Goal: Check status: Check status

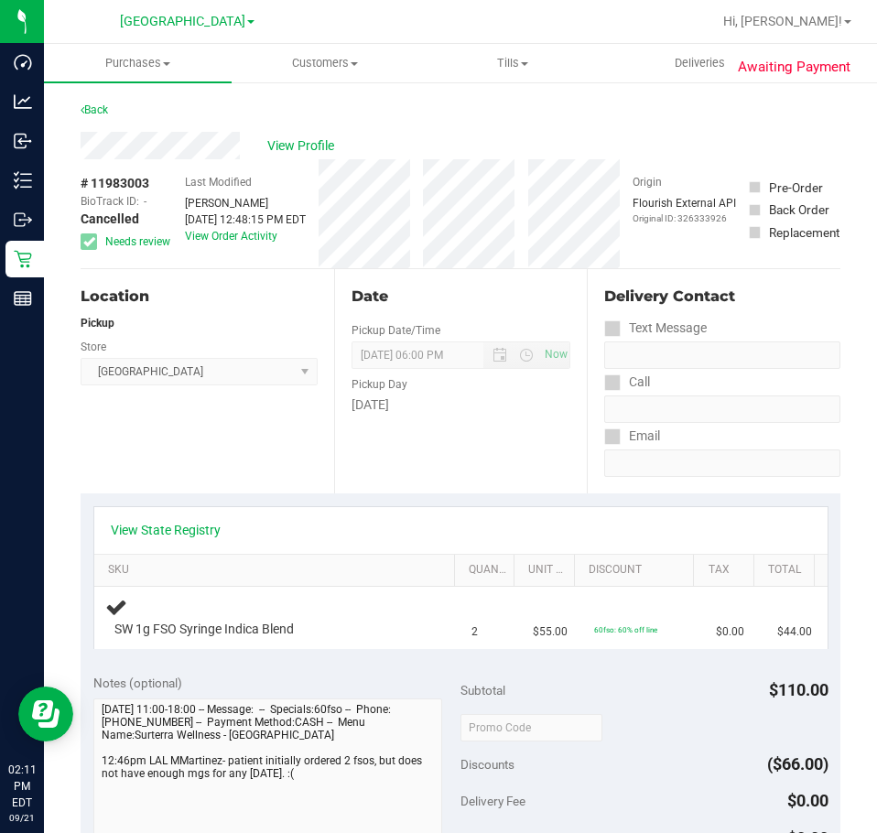
click at [568, 33] on div at bounding box center [519, 22] width 383 height 36
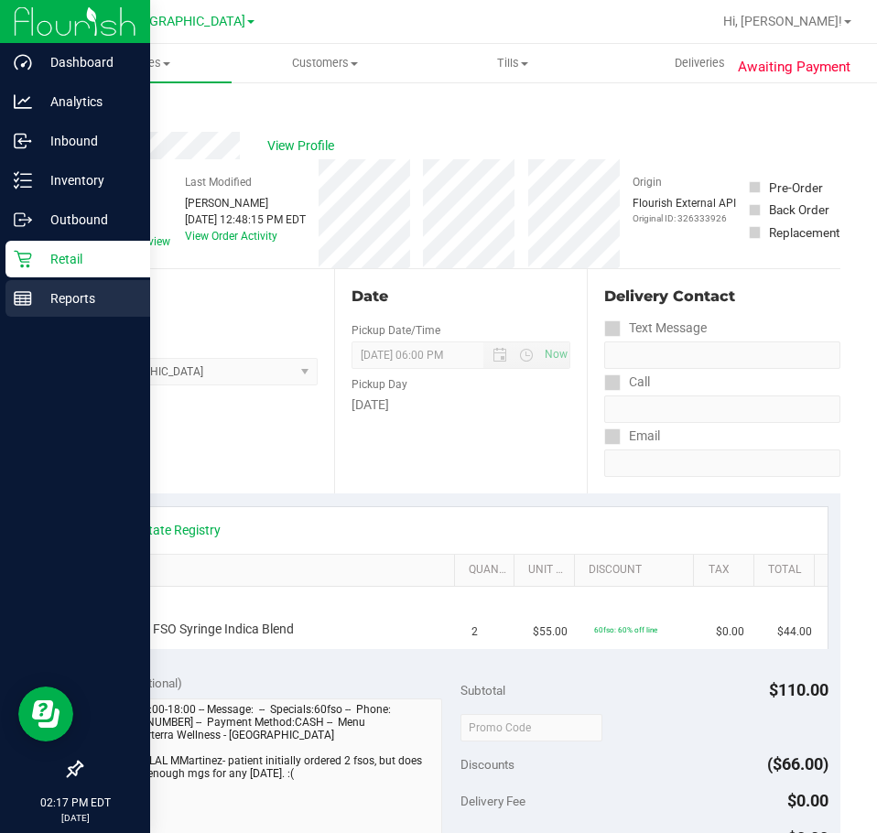
click at [66, 295] on p "Reports" at bounding box center [87, 298] width 110 height 22
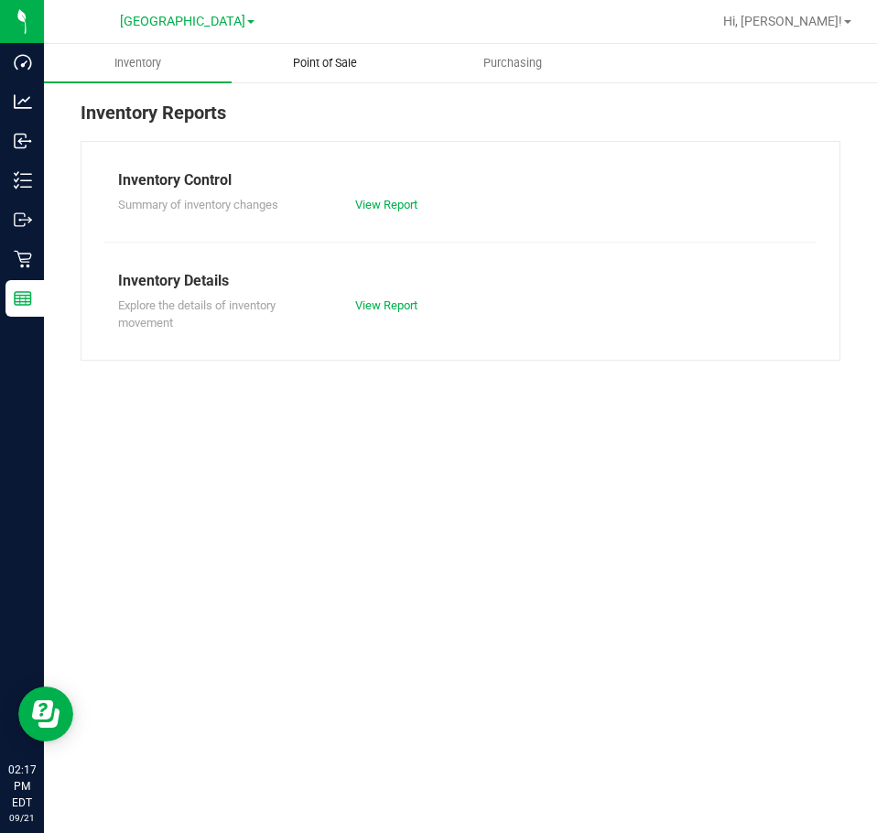
click at [329, 58] on span "Point of Sale" at bounding box center [324, 63] width 113 height 16
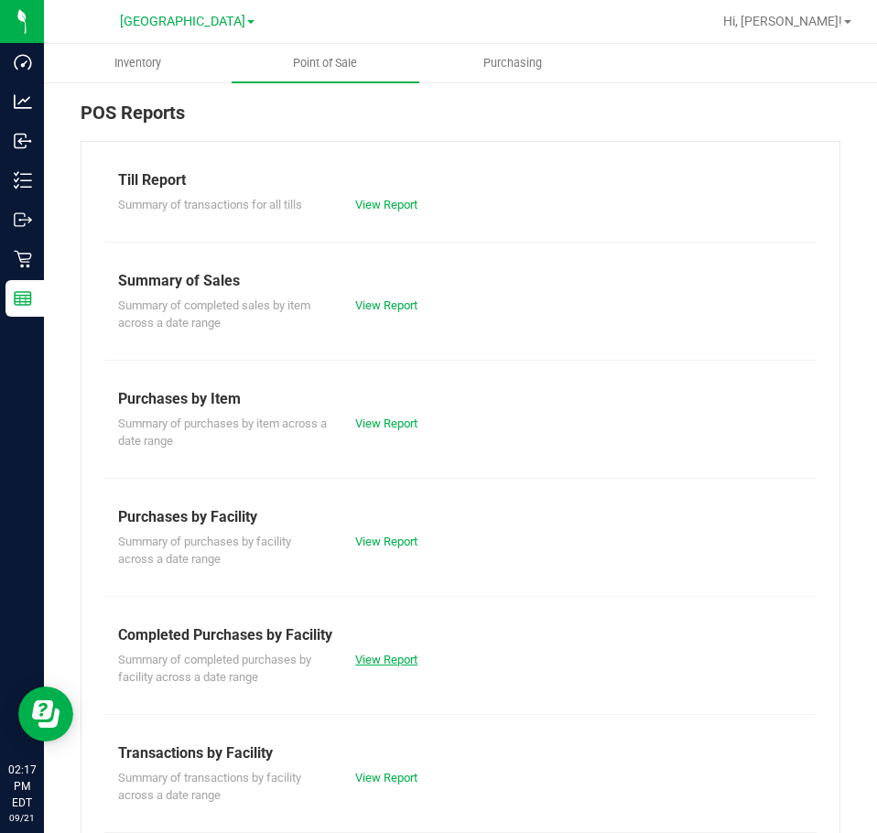
click at [388, 657] on link "View Report" at bounding box center [386, 660] width 62 height 14
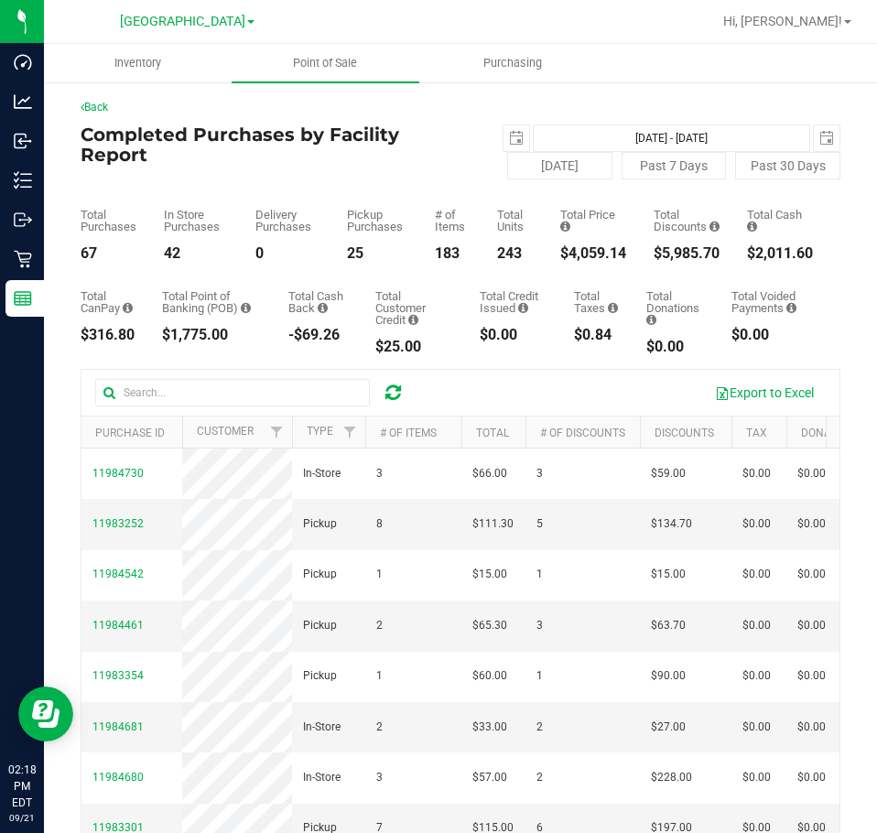
click at [716, 83] on div "Back Completed Purchases by Facility Report 2025-09-21 Sep 21, 2025 - Sep 21, 2…" at bounding box center [460, 560] width 833 height 959
click at [744, 75] on ul "Inventory Point of Sale Purchasing" at bounding box center [482, 63] width 877 height 39
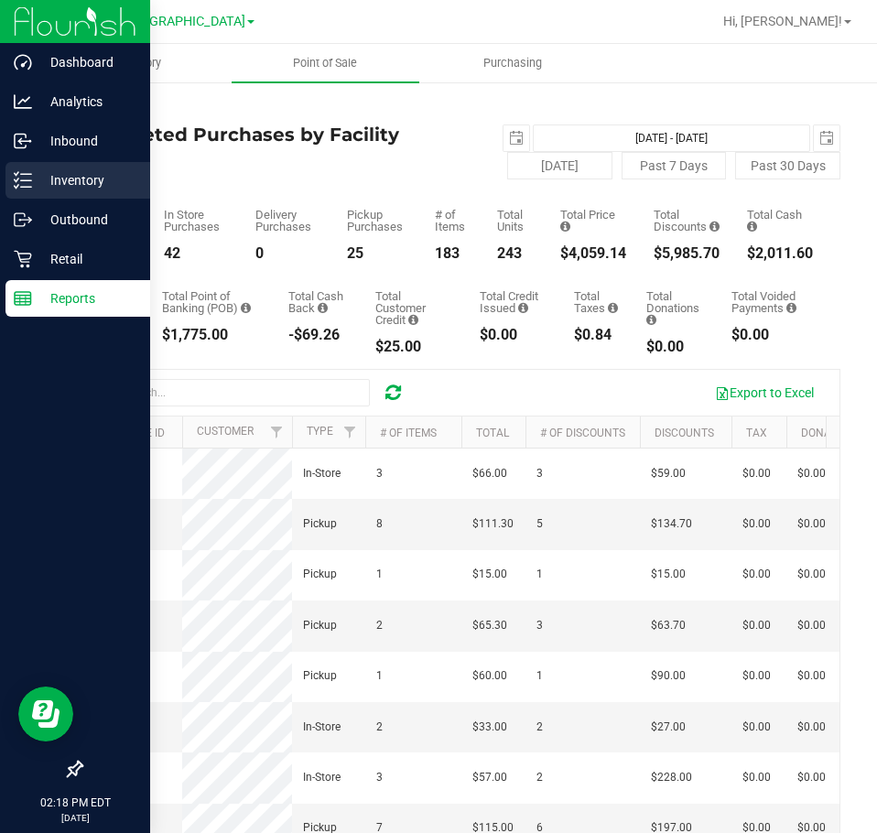
click at [70, 178] on p "Inventory" at bounding box center [87, 180] width 110 height 22
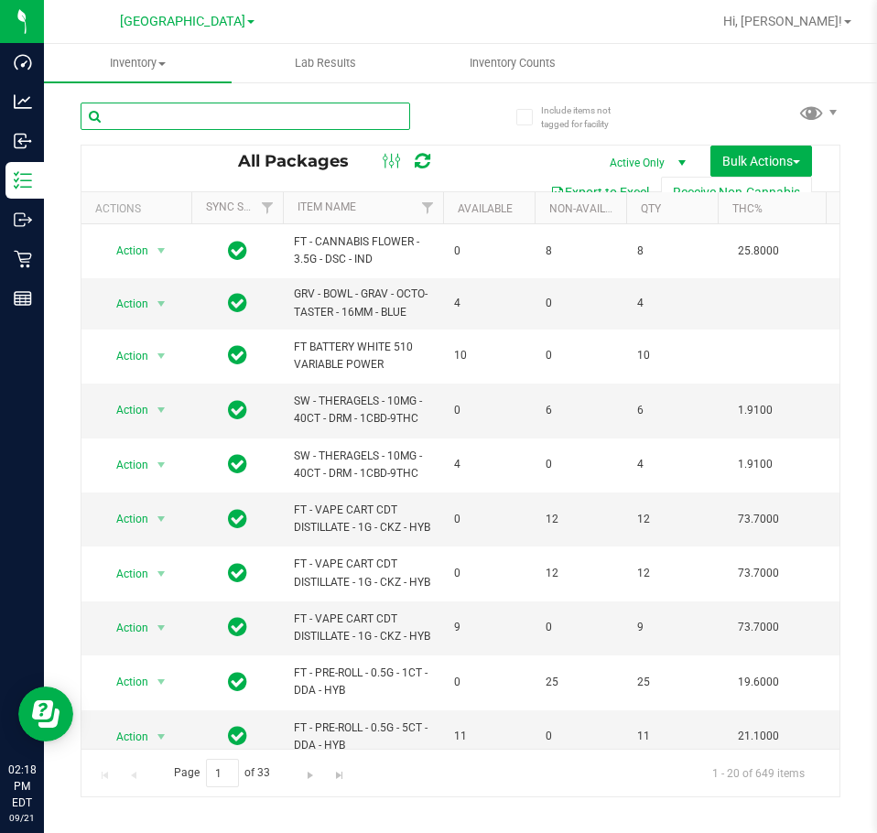
click at [271, 113] on input "text" at bounding box center [245, 116] width 329 height 27
type input "dda"
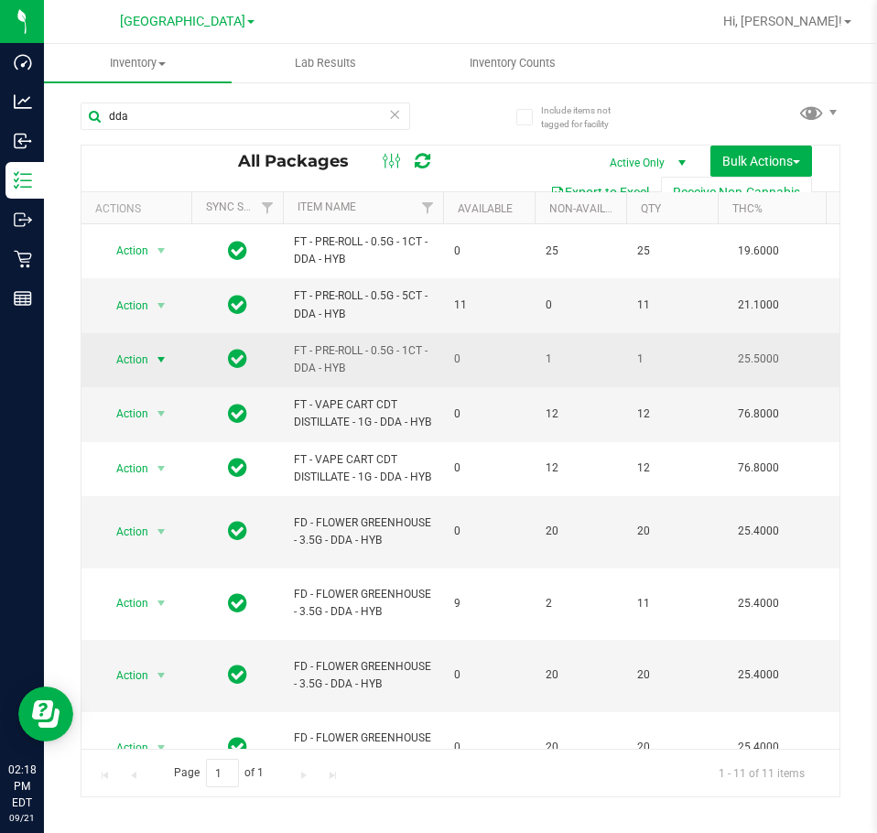
click at [135, 362] on span "Action" at bounding box center [124, 360] width 49 height 26
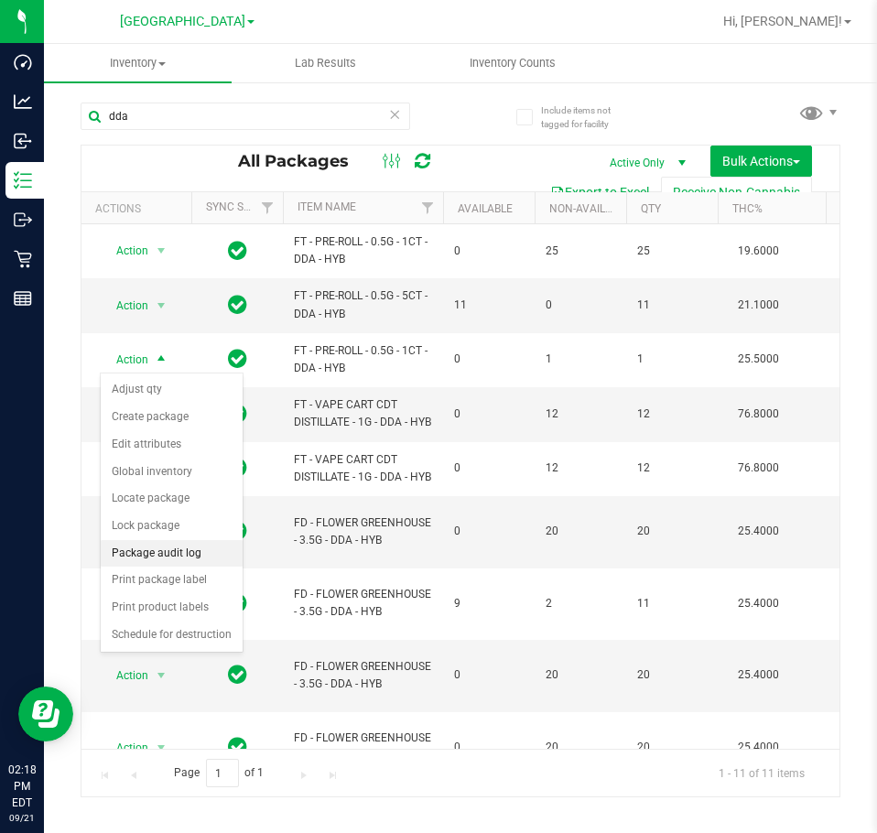
click at [170, 545] on li "Package audit log" at bounding box center [172, 553] width 142 height 27
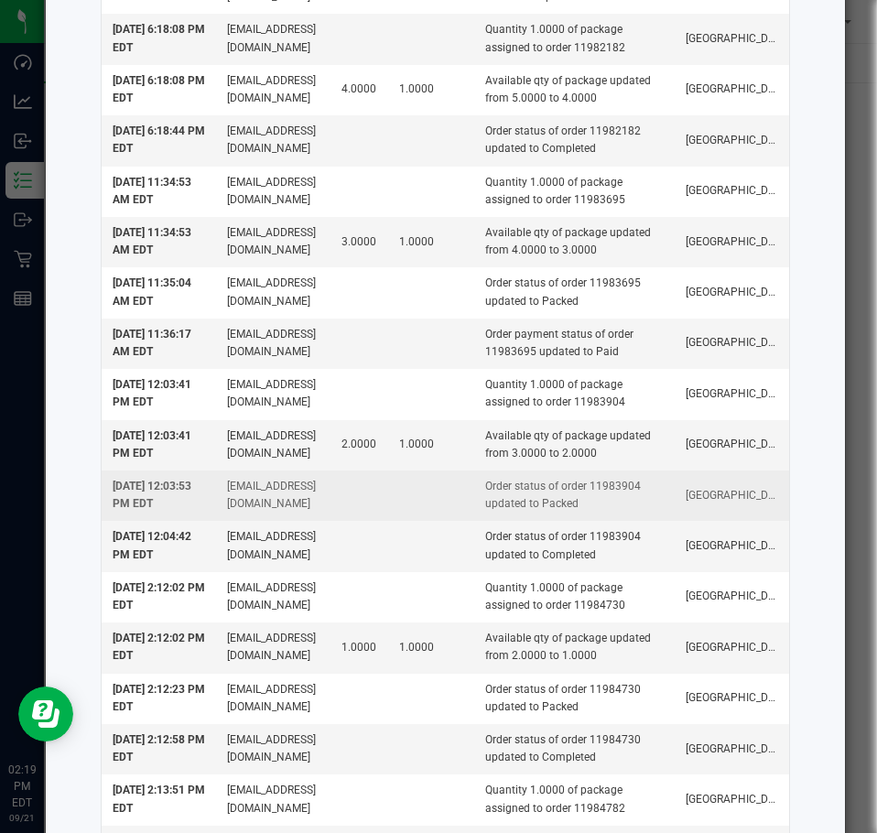
scroll to position [5210, 0]
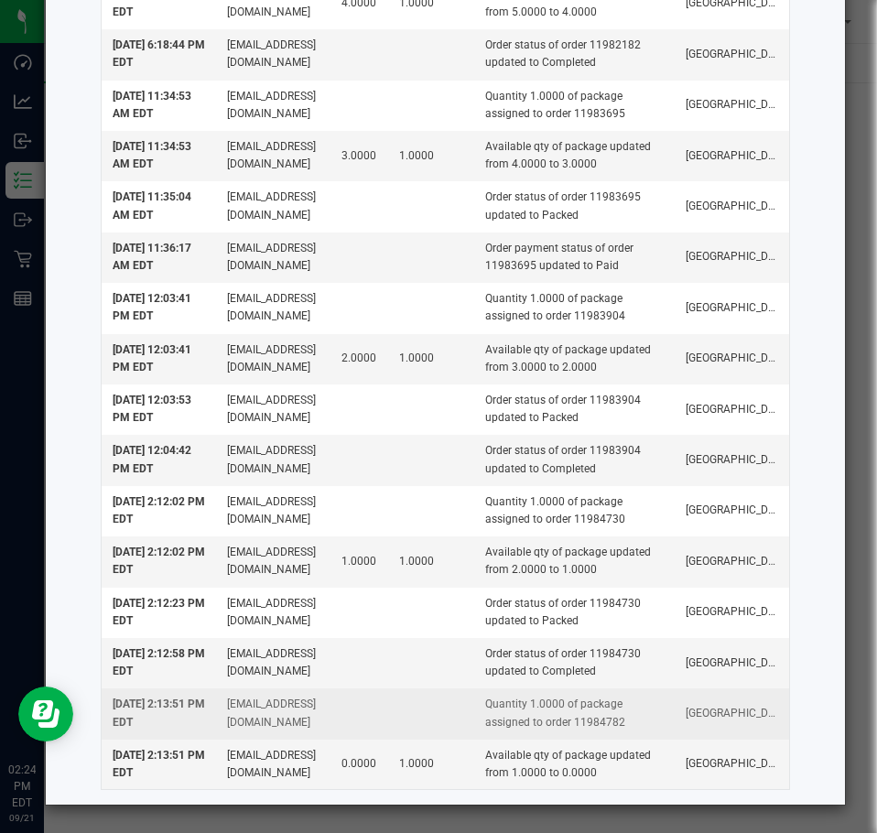
click at [584, 723] on td "Quantity 1.0000 of package assigned to order 11984782" at bounding box center [574, 713] width 200 height 50
copy td "11984782"
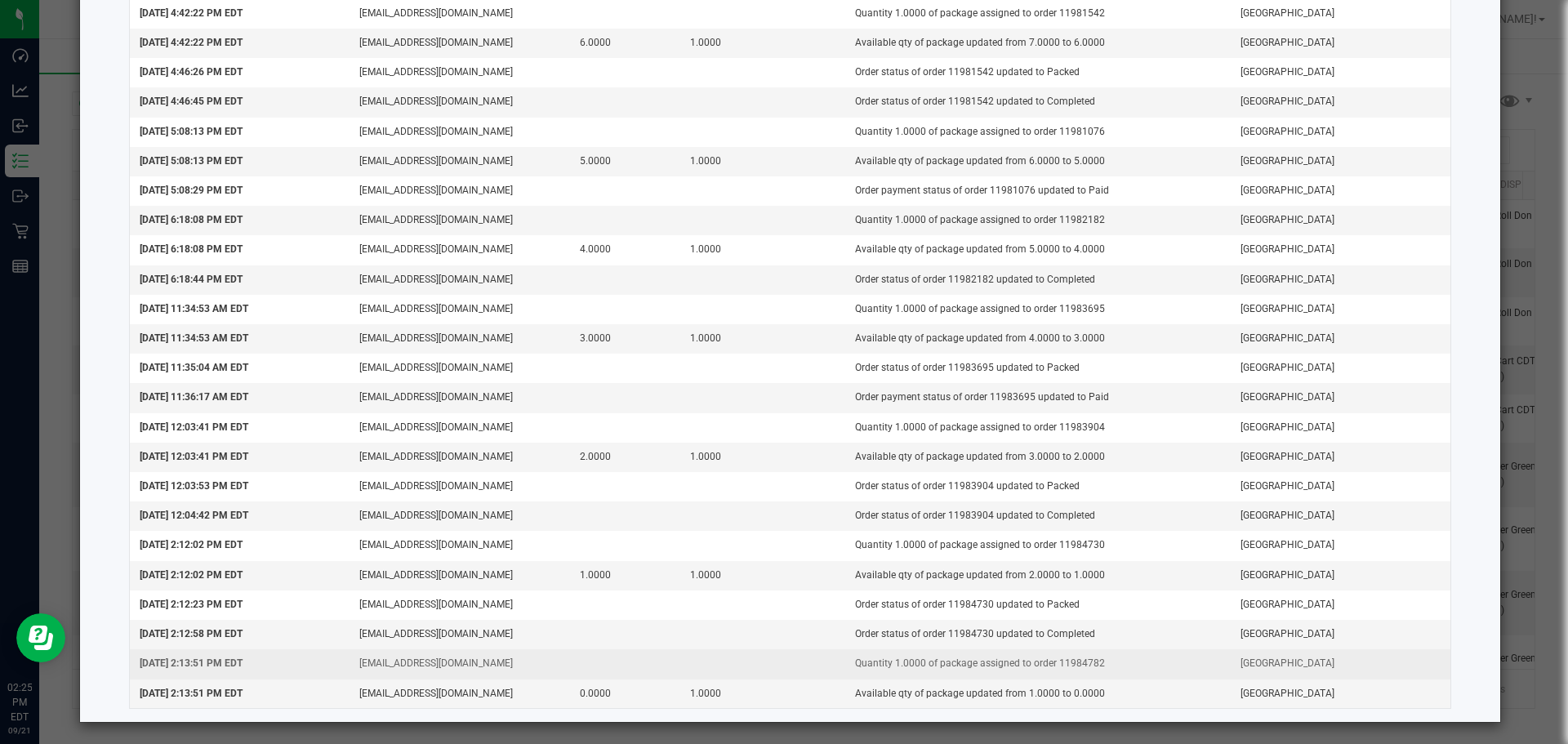
scroll to position [2792, 0]
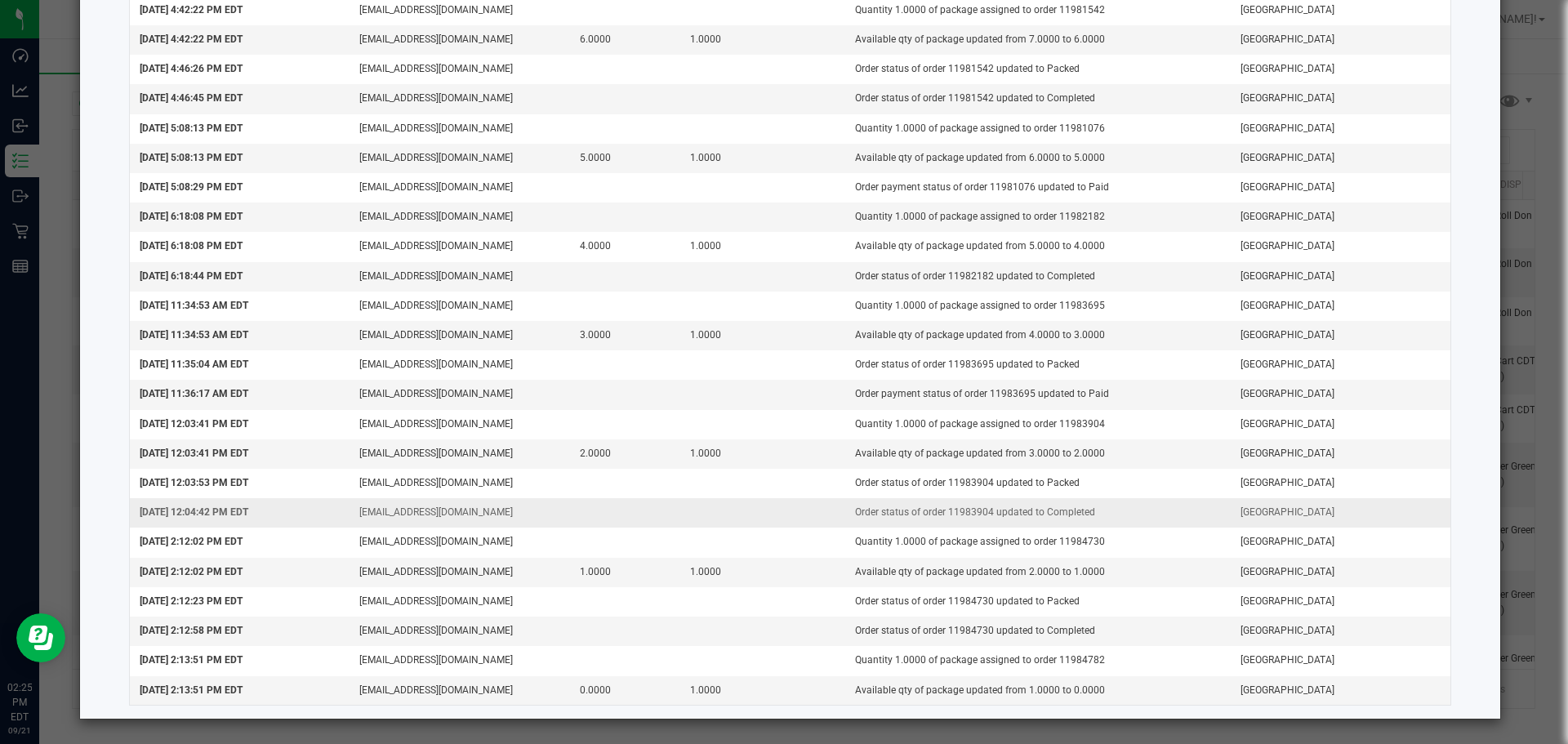
click at [782, 511] on td "Order status of order 11983904 updated to Completed" at bounding box center [1038, 512] width 386 height 29
copy td "11983904"
click at [782, 396] on td "Order payment status of order 11983695 updated to Paid" at bounding box center [1038, 394] width 386 height 29
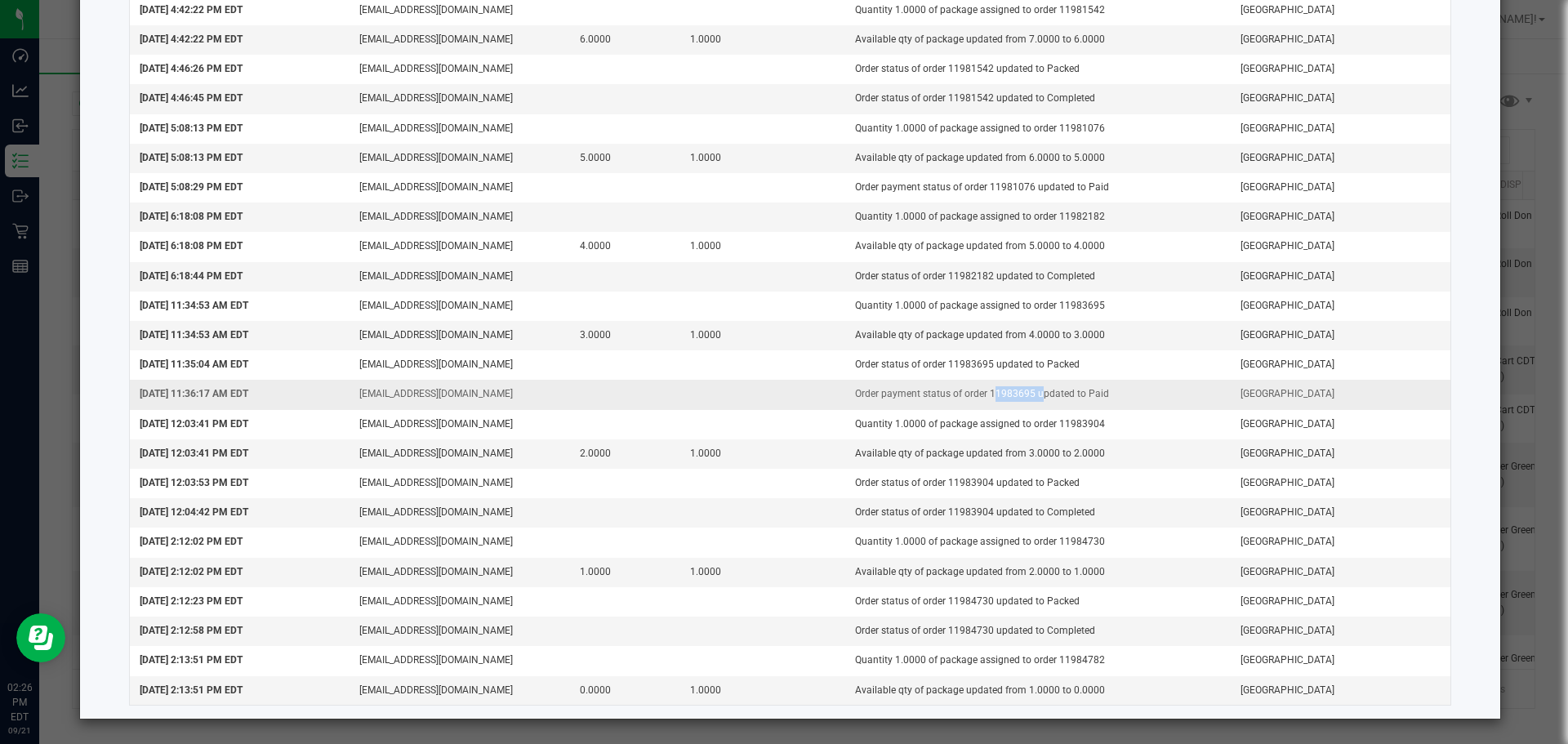
copy td "11983695"
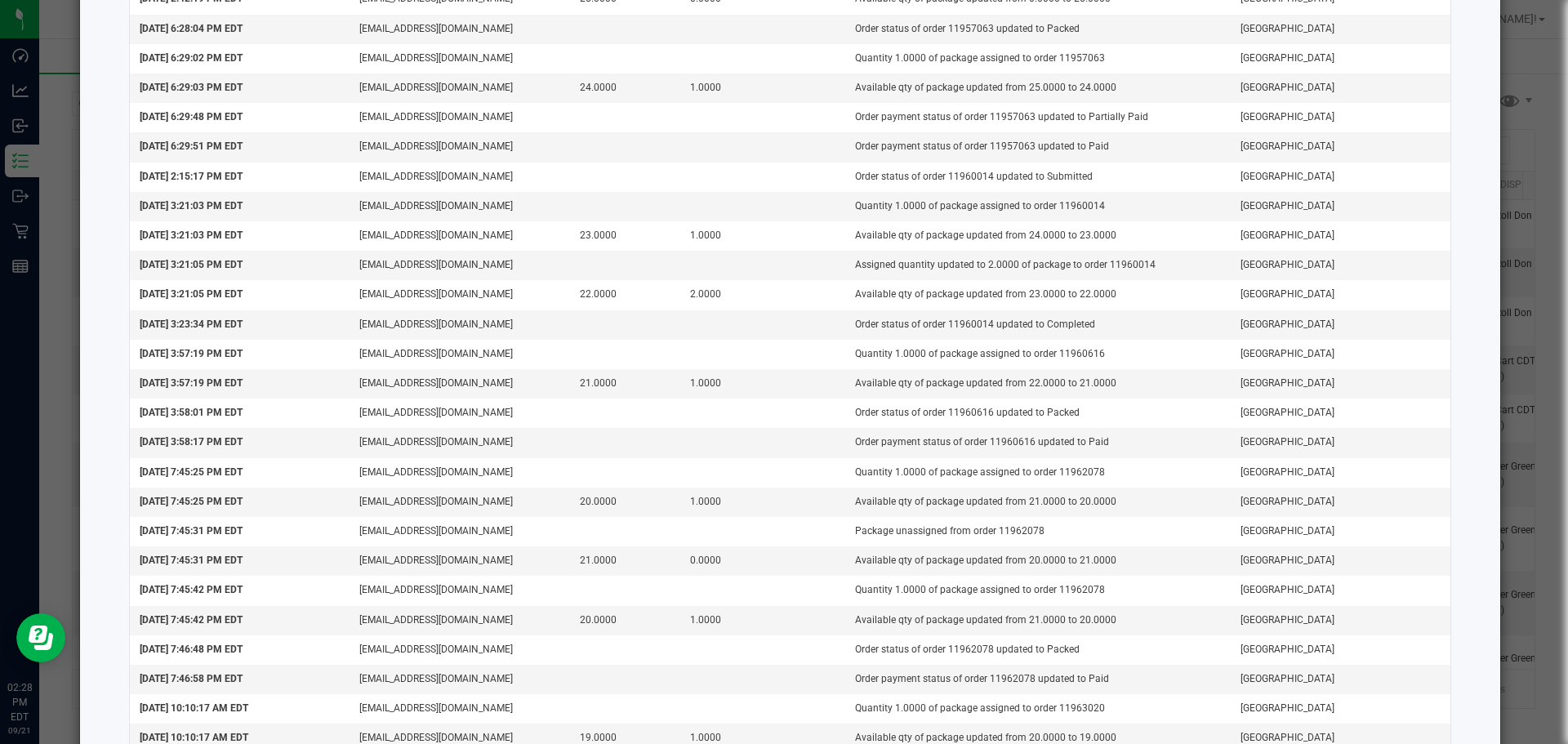
scroll to position [0, 0]
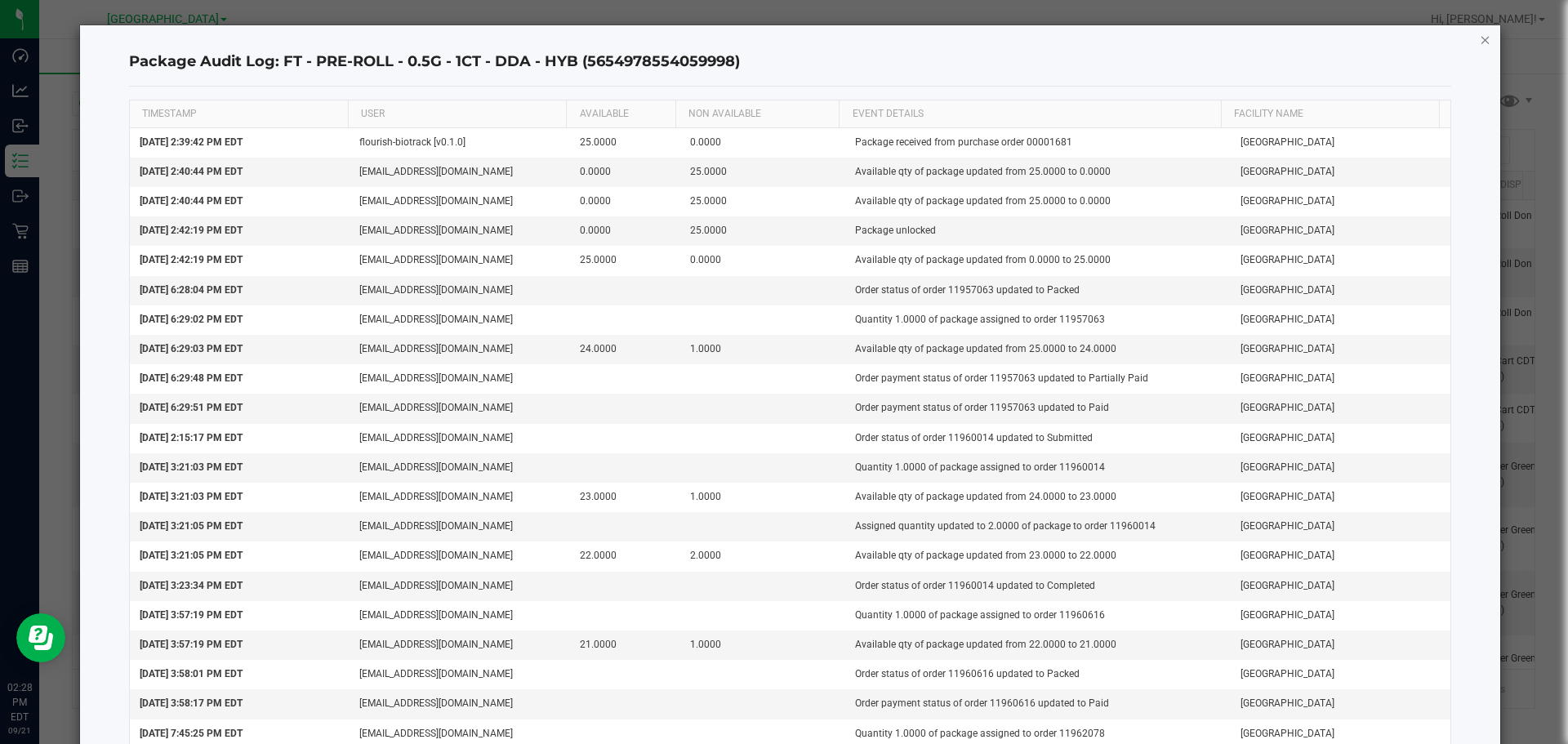
click at [782, 37] on icon "button" at bounding box center [1485, 39] width 12 height 20
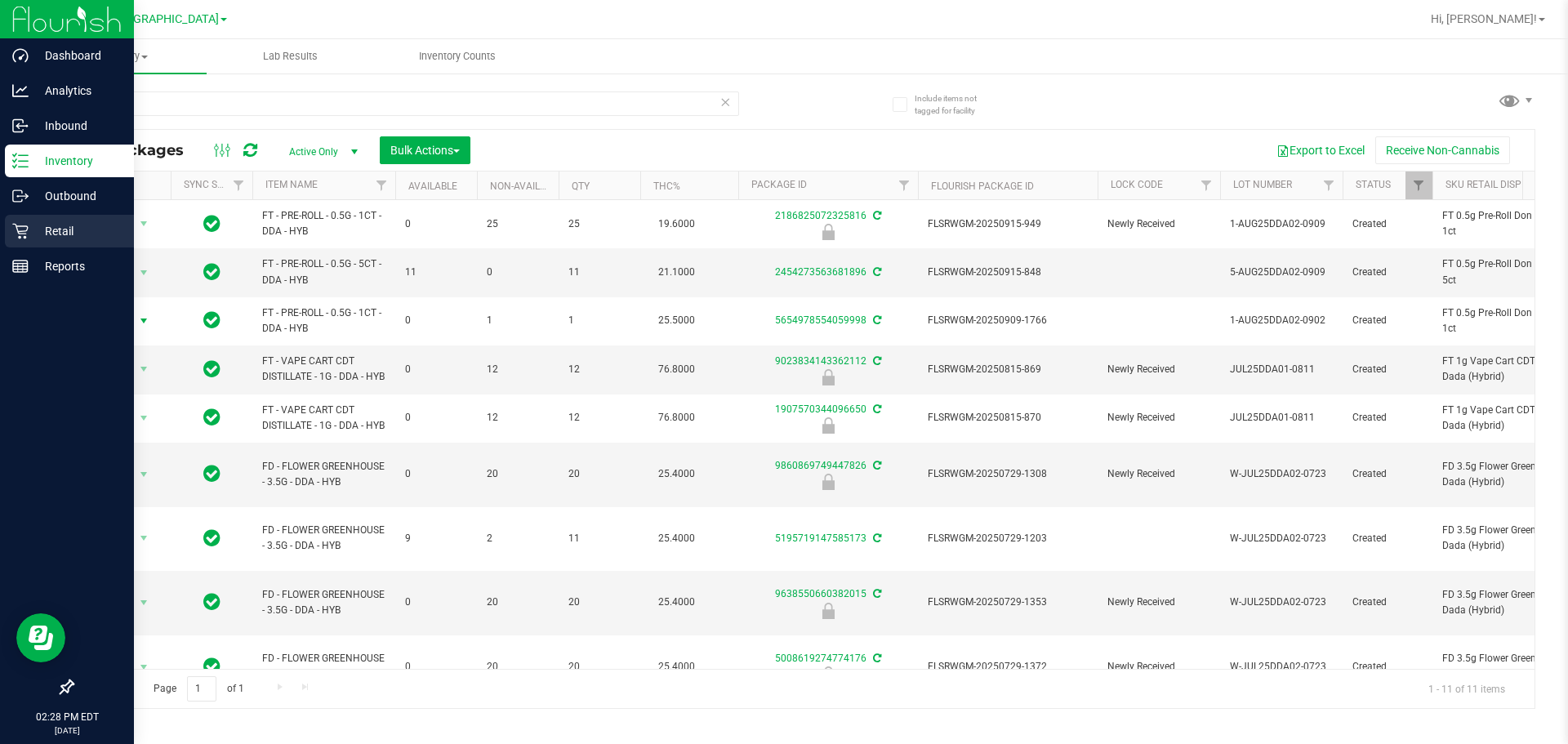
click at [46, 225] on p "Retail" at bounding box center [78, 231] width 98 height 20
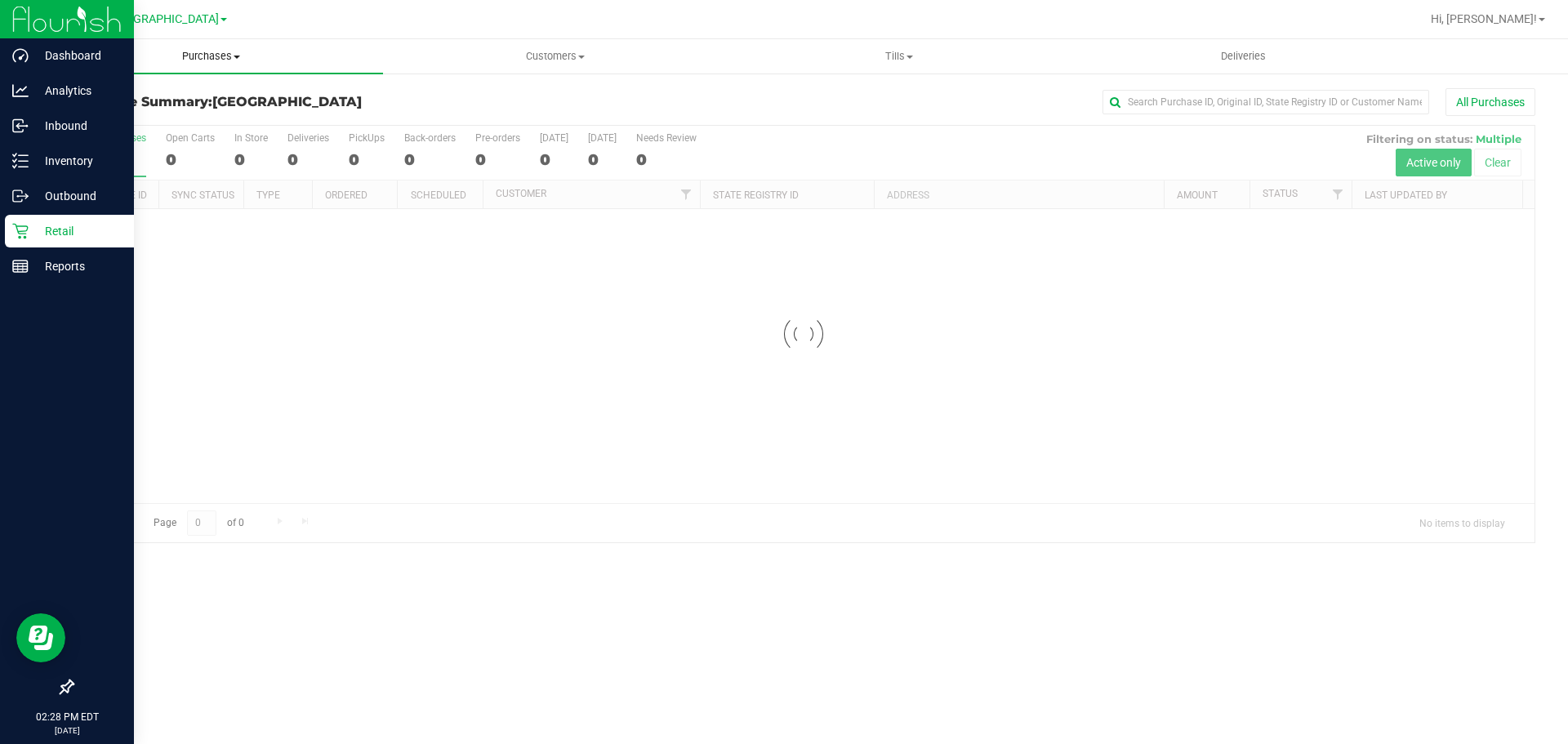
click at [202, 54] on span "Purchases" at bounding box center [211, 56] width 344 height 14
click at [168, 120] on li "Fulfillment" at bounding box center [211, 119] width 344 height 20
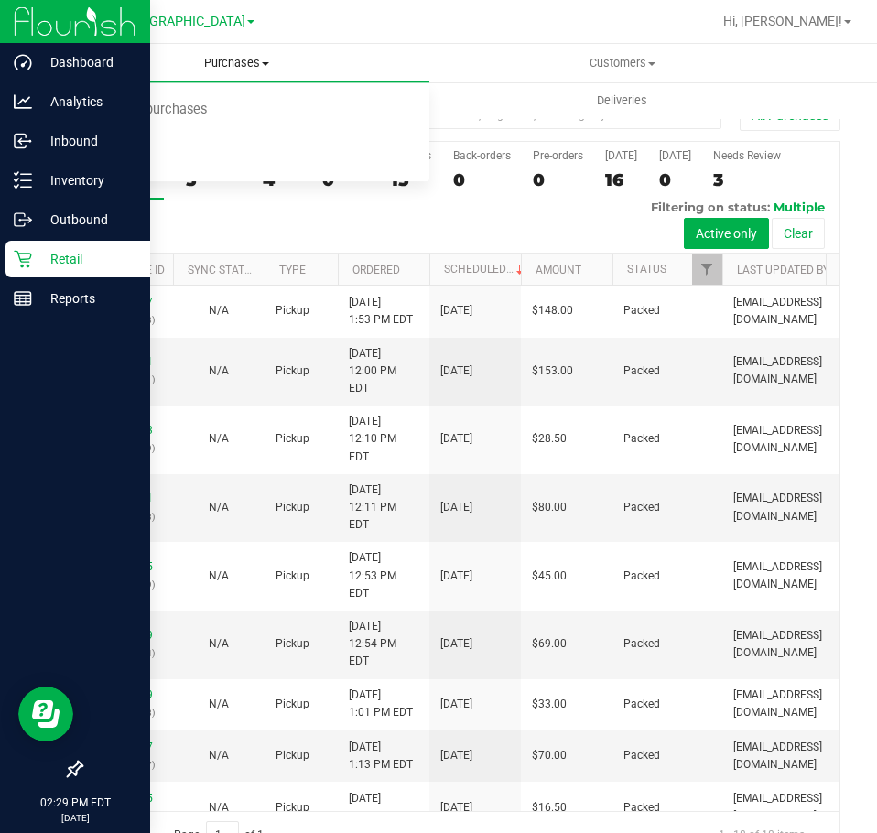
click at [355, 46] on uib-tab-heading "Purchases Summary of purchases Fulfillment All purchases" at bounding box center [236, 63] width 385 height 38
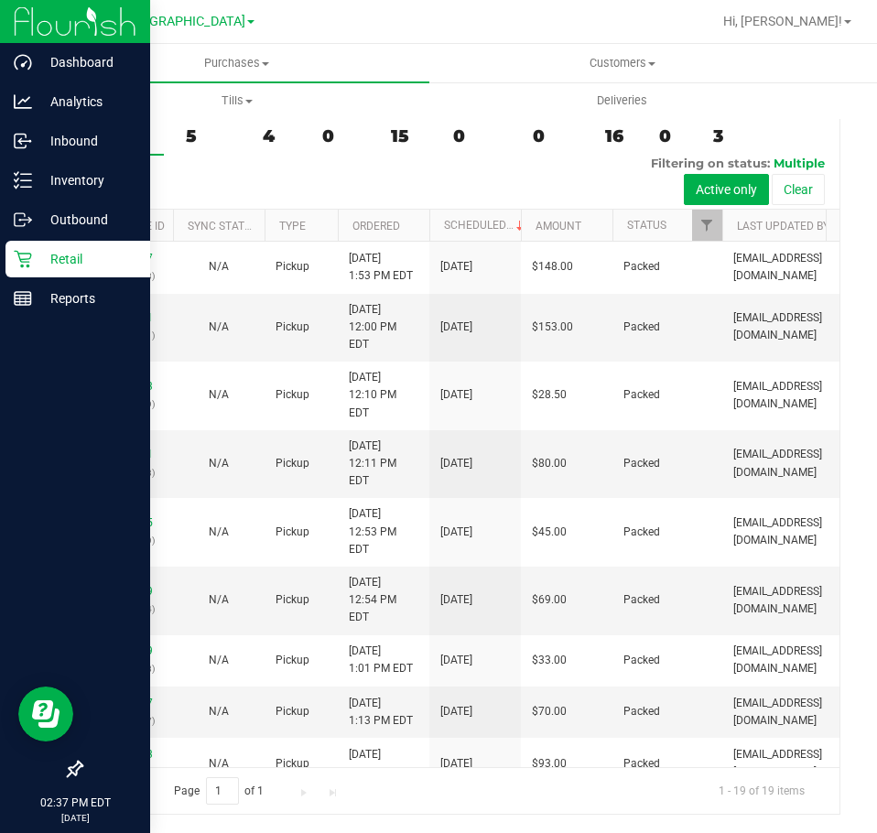
click at [502, 14] on div at bounding box center [519, 22] width 383 height 36
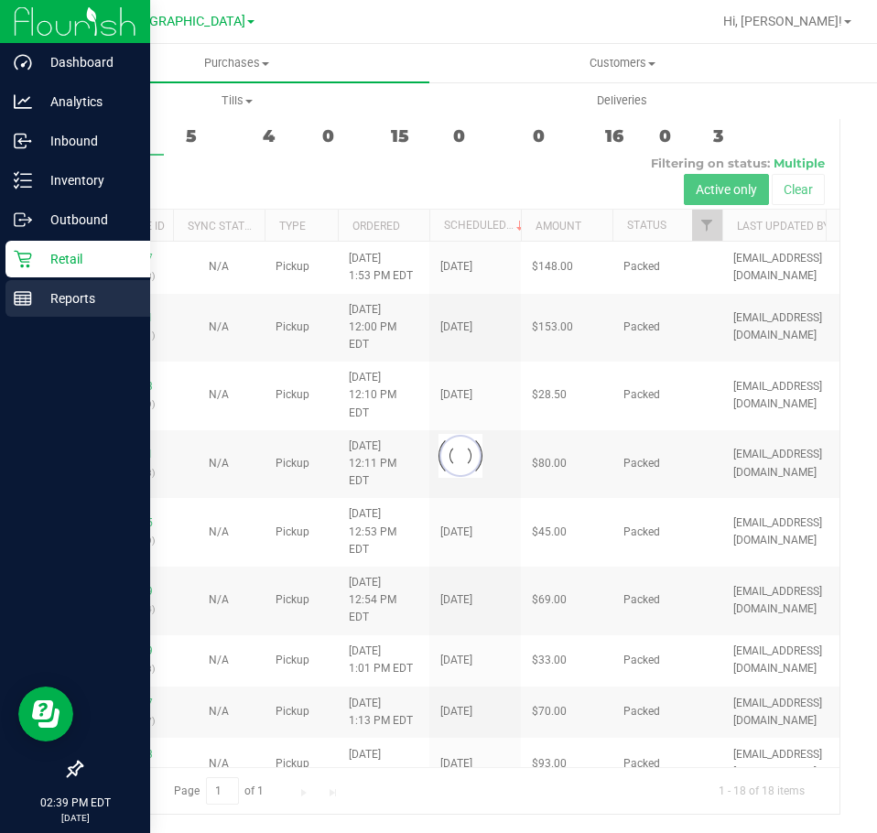
click at [84, 287] on div "Reports" at bounding box center [77, 298] width 145 height 37
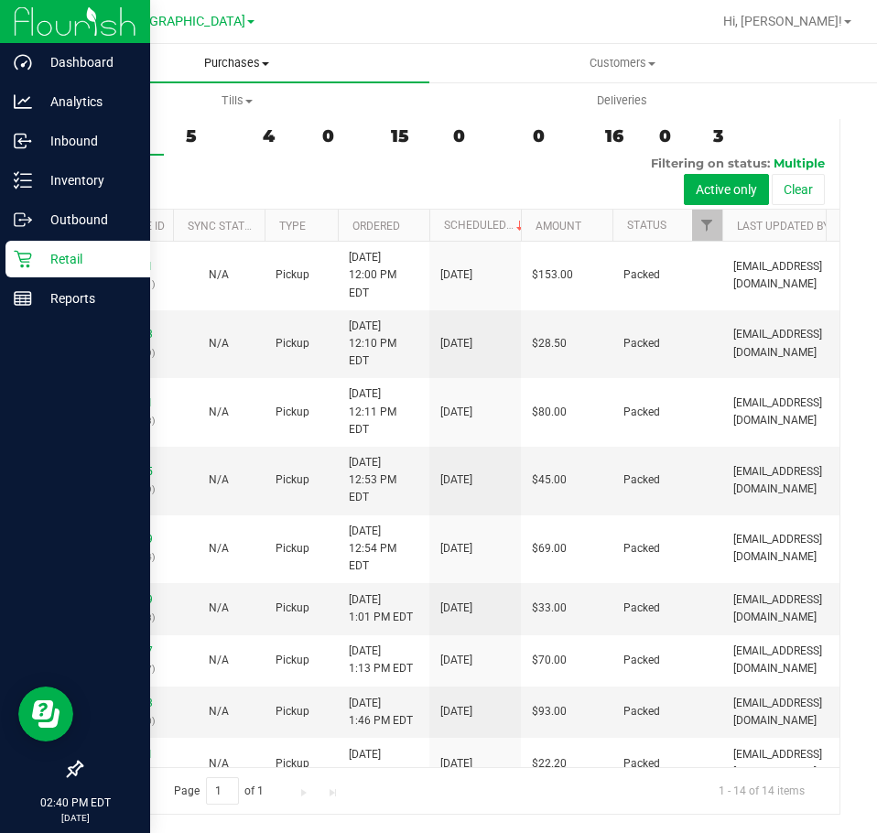
click at [224, 64] on span "Purchases" at bounding box center [236, 63] width 385 height 16
click at [189, 127] on li "Fulfillment" at bounding box center [236, 133] width 385 height 22
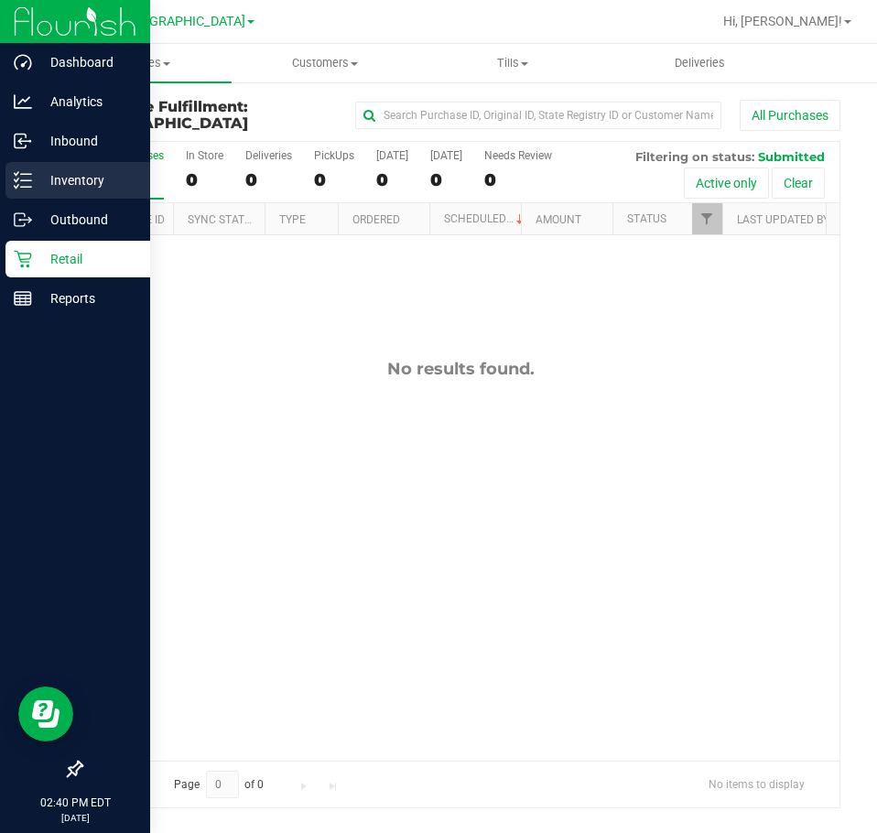
click at [81, 181] on p "Inventory" at bounding box center [87, 180] width 110 height 22
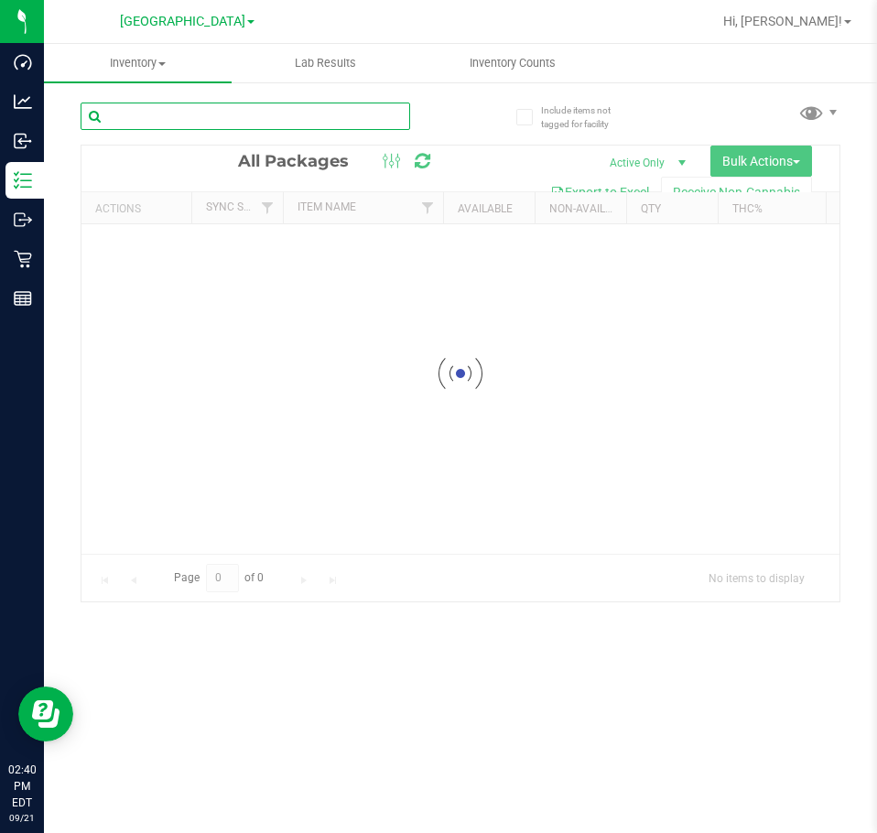
click at [197, 123] on input "text" at bounding box center [245, 116] width 329 height 27
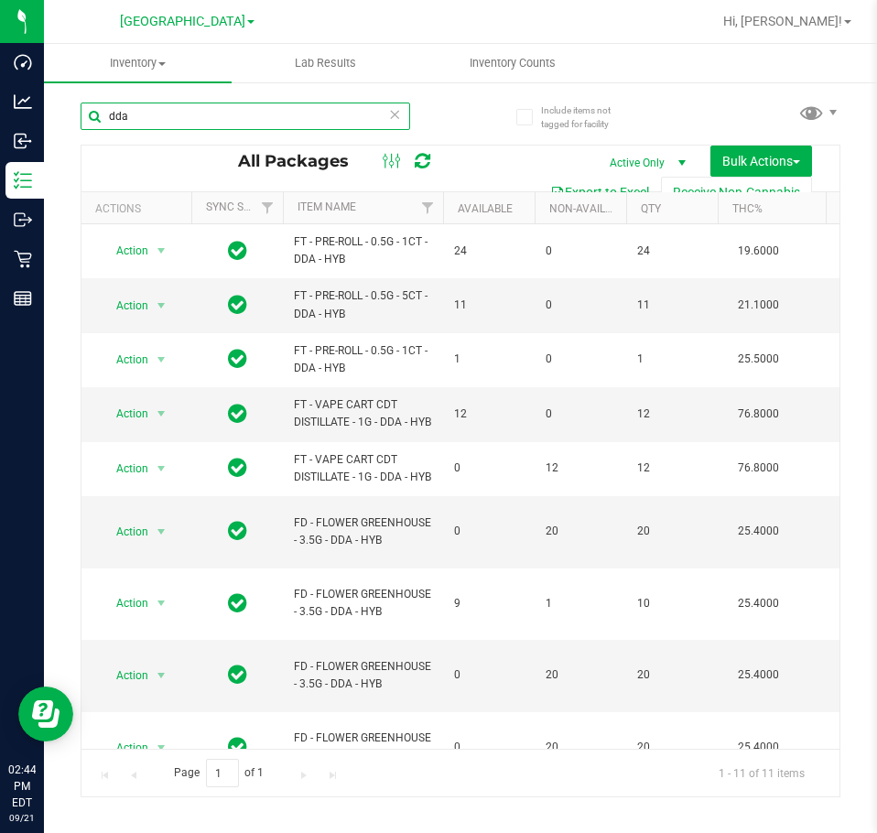
type input "dda"
click at [717, 116] on div "dda All Packages Active Only Active Only Lab Samples Locked All External Intern…" at bounding box center [461, 441] width 760 height 712
drag, startPoint x: 771, startPoint y: 109, endPoint x: 804, endPoint y: 122, distance: 35.4
click at [771, 109] on div "dda All Packages Active Only Active Only Lab Samples Locked All External Intern…" at bounding box center [461, 441] width 760 height 712
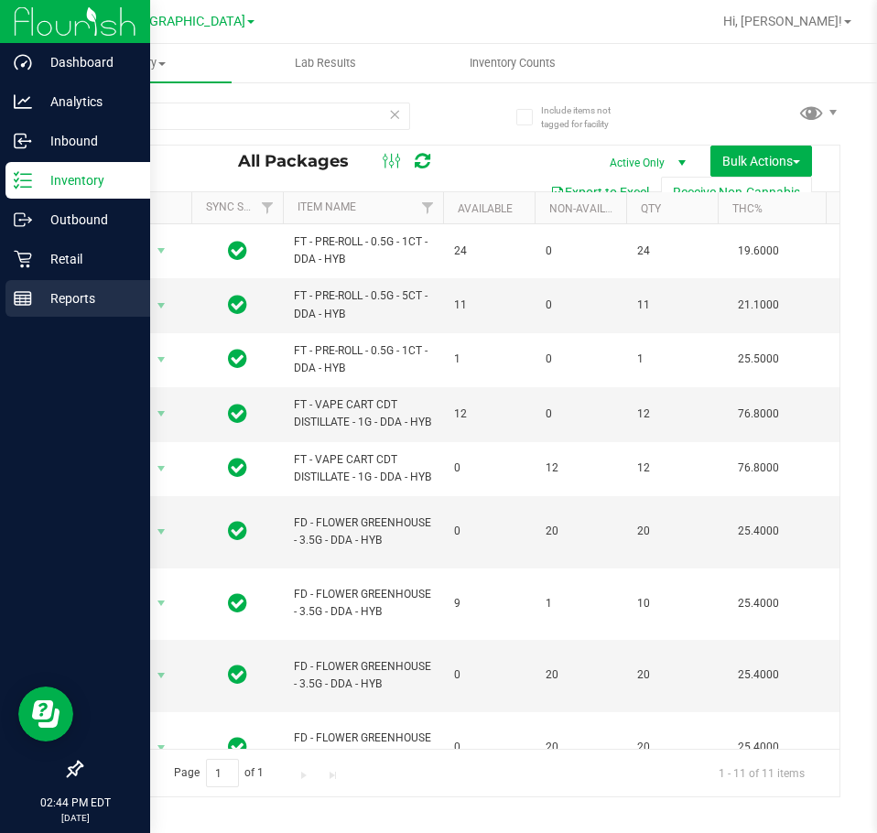
click at [81, 292] on p "Reports" at bounding box center [87, 298] width 110 height 22
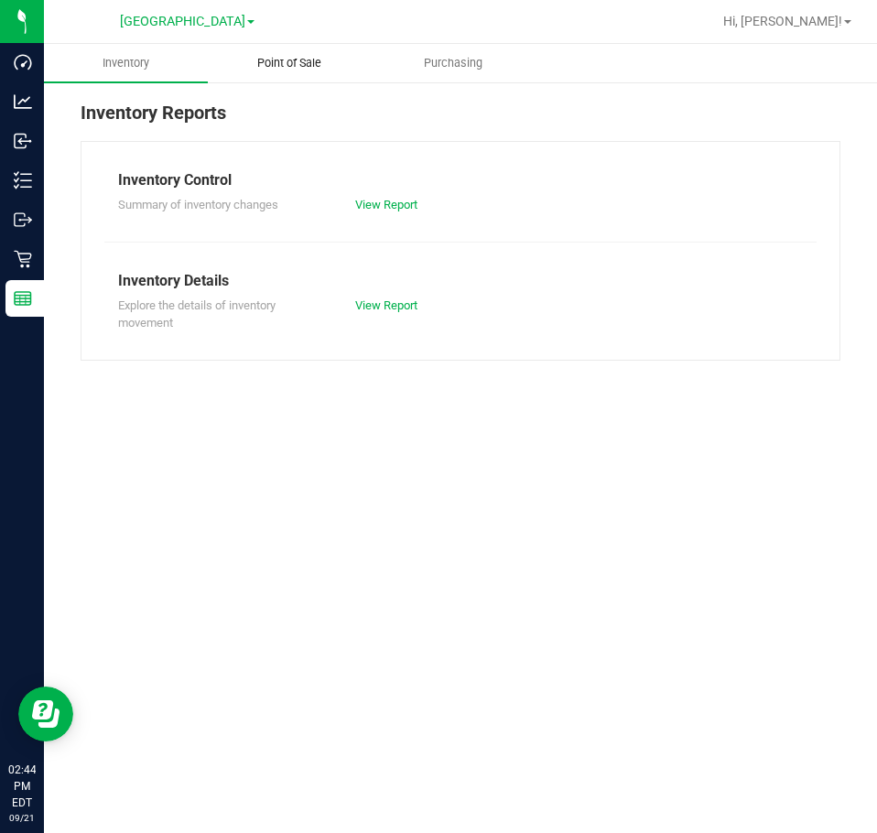
click at [278, 66] on span "Point of Sale" at bounding box center [288, 63] width 113 height 16
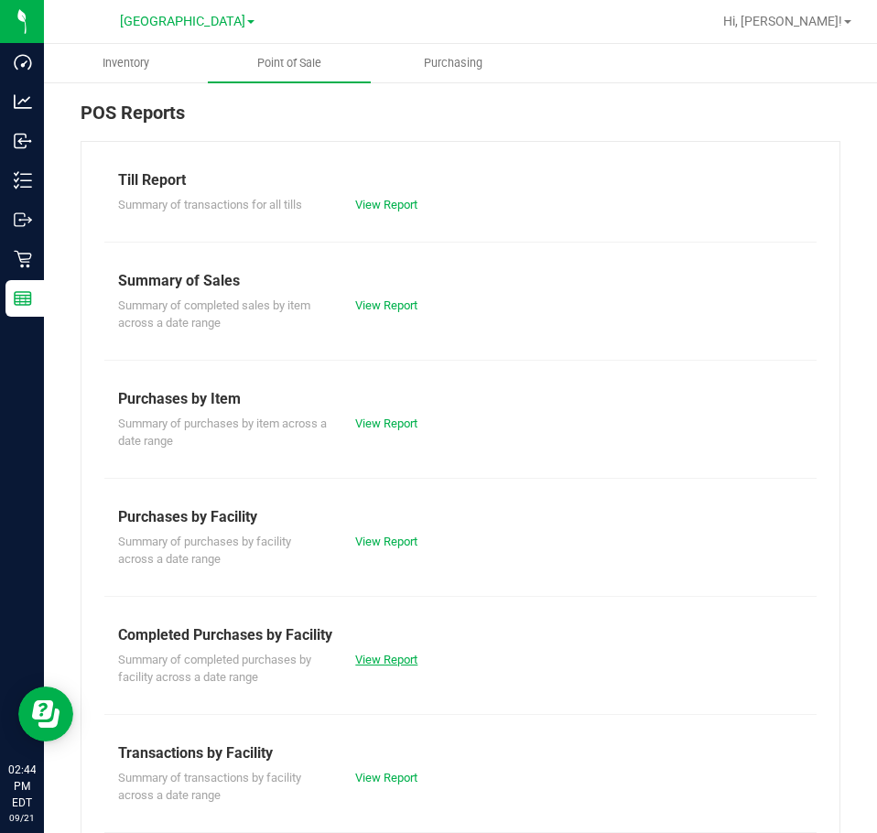
click at [379, 662] on link "View Report" at bounding box center [386, 660] width 62 height 14
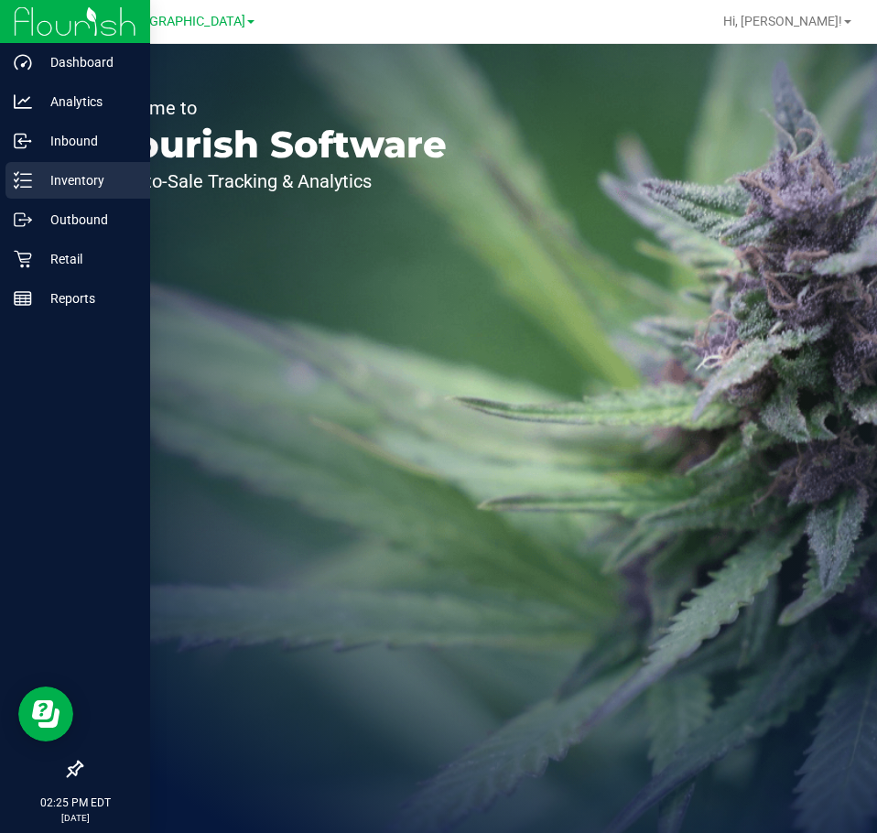
click at [70, 168] on div "Inventory" at bounding box center [77, 180] width 145 height 37
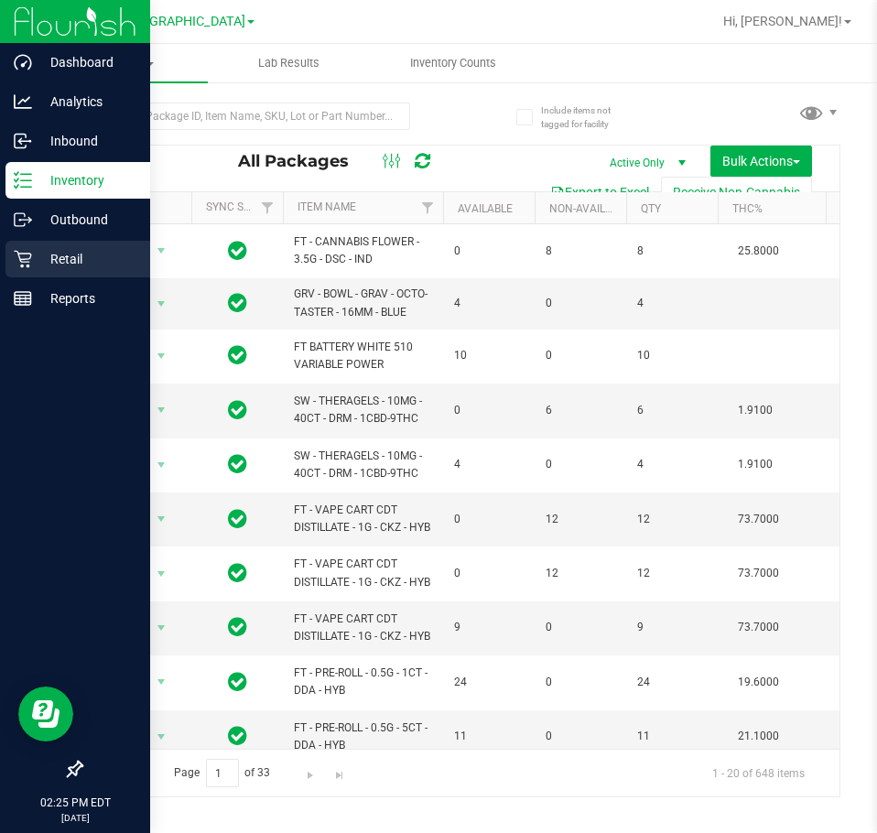
click at [41, 249] on p "Retail" at bounding box center [87, 259] width 110 height 22
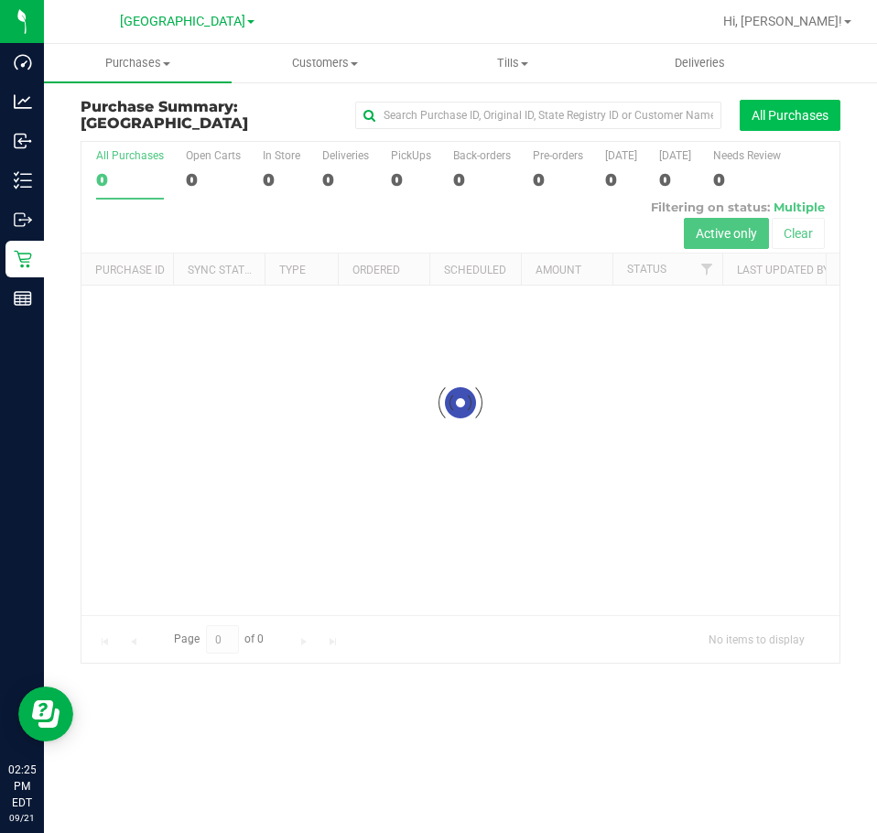
click at [764, 114] on button "All Purchases" at bounding box center [790, 115] width 101 height 31
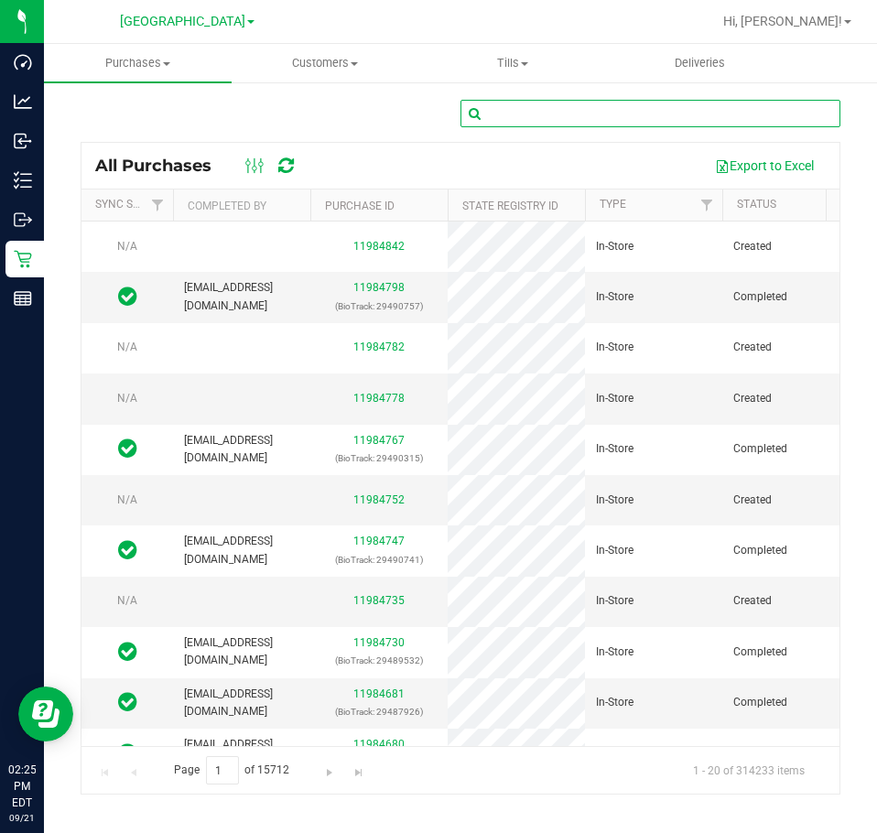
click at [499, 113] on input "text" at bounding box center [650, 113] width 380 height 27
paste input "11984782"
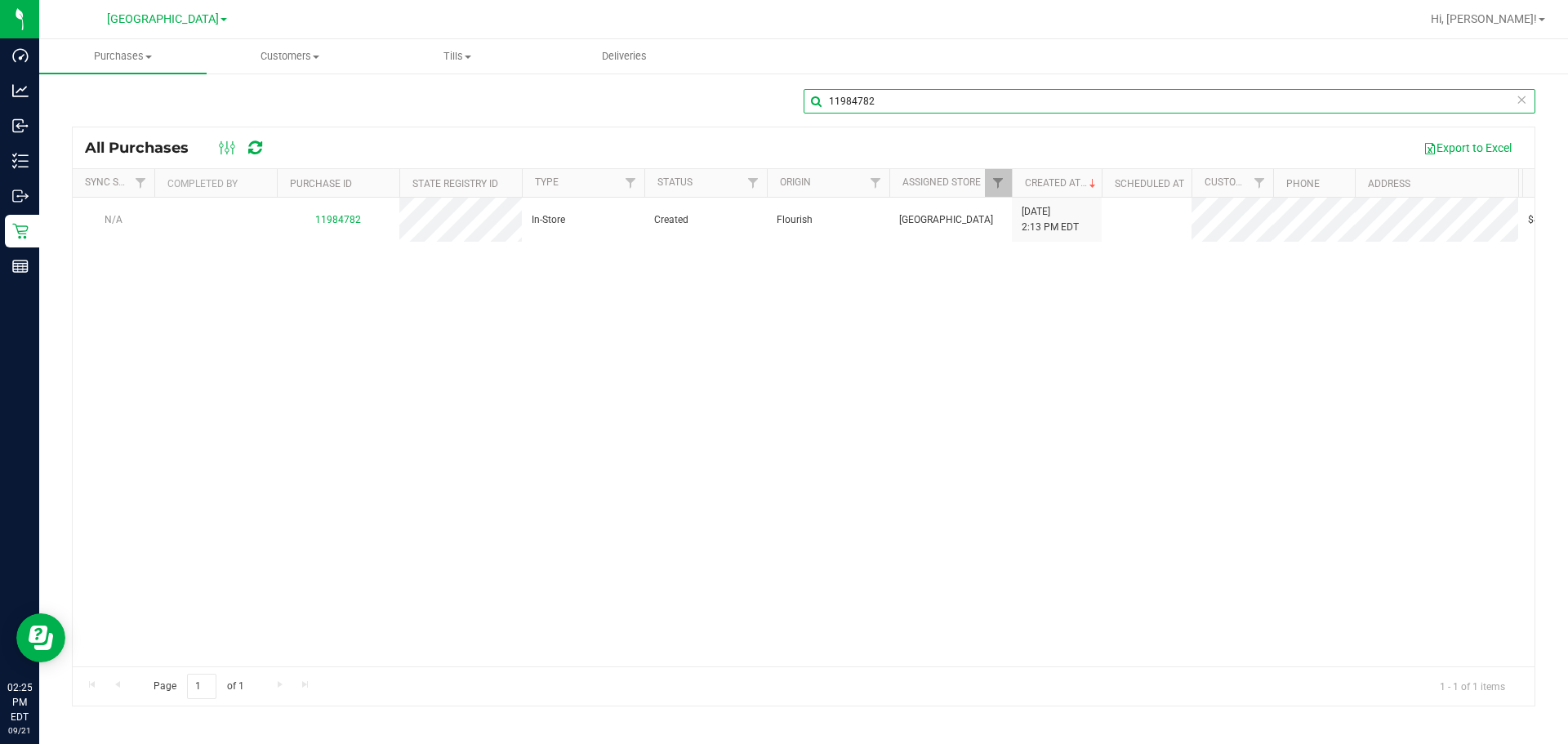
click at [782, 100] on input "11984782" at bounding box center [1170, 101] width 732 height 24
paste input "3904"
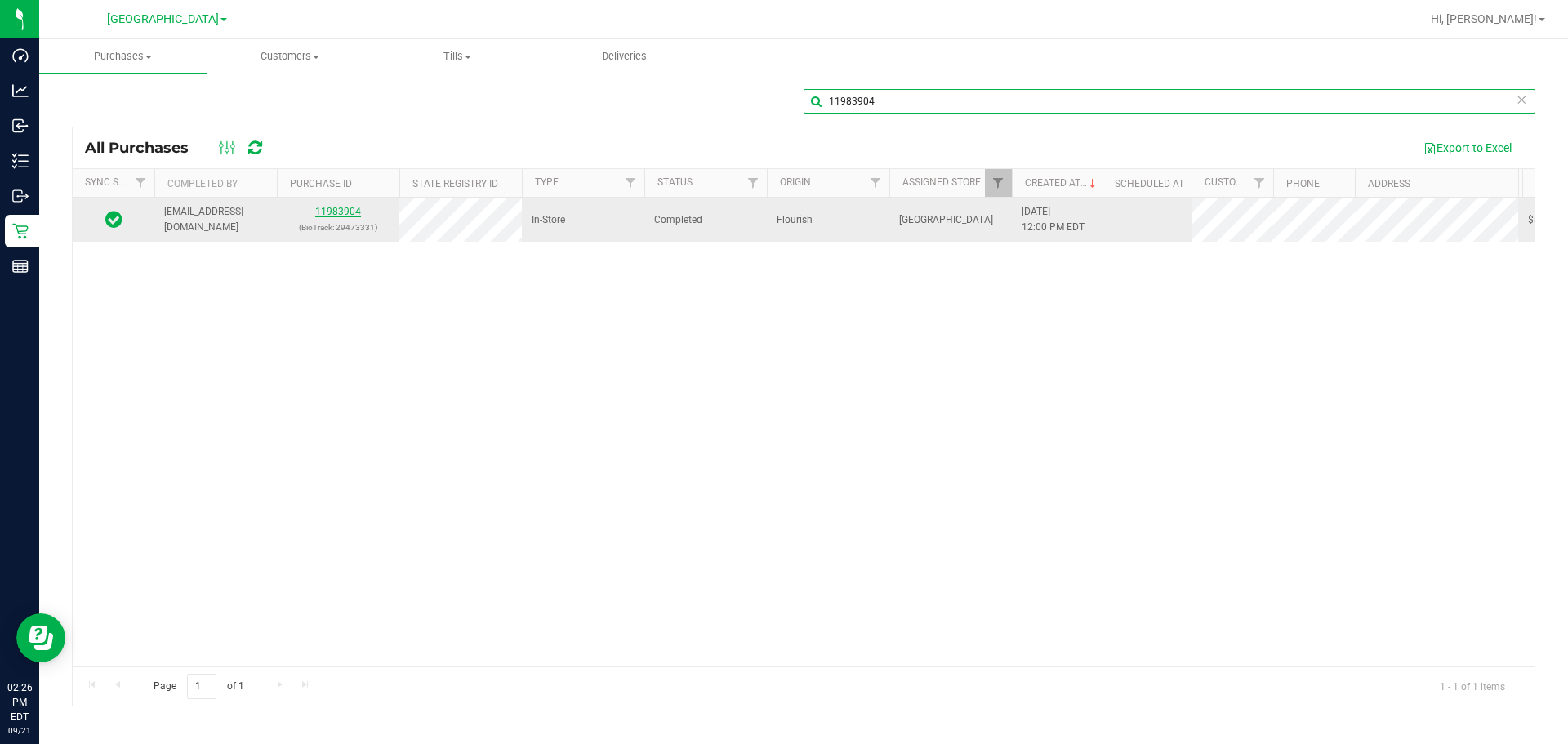
type input "11983904"
click at [328, 211] on link "11983904" at bounding box center [337, 211] width 46 height 12
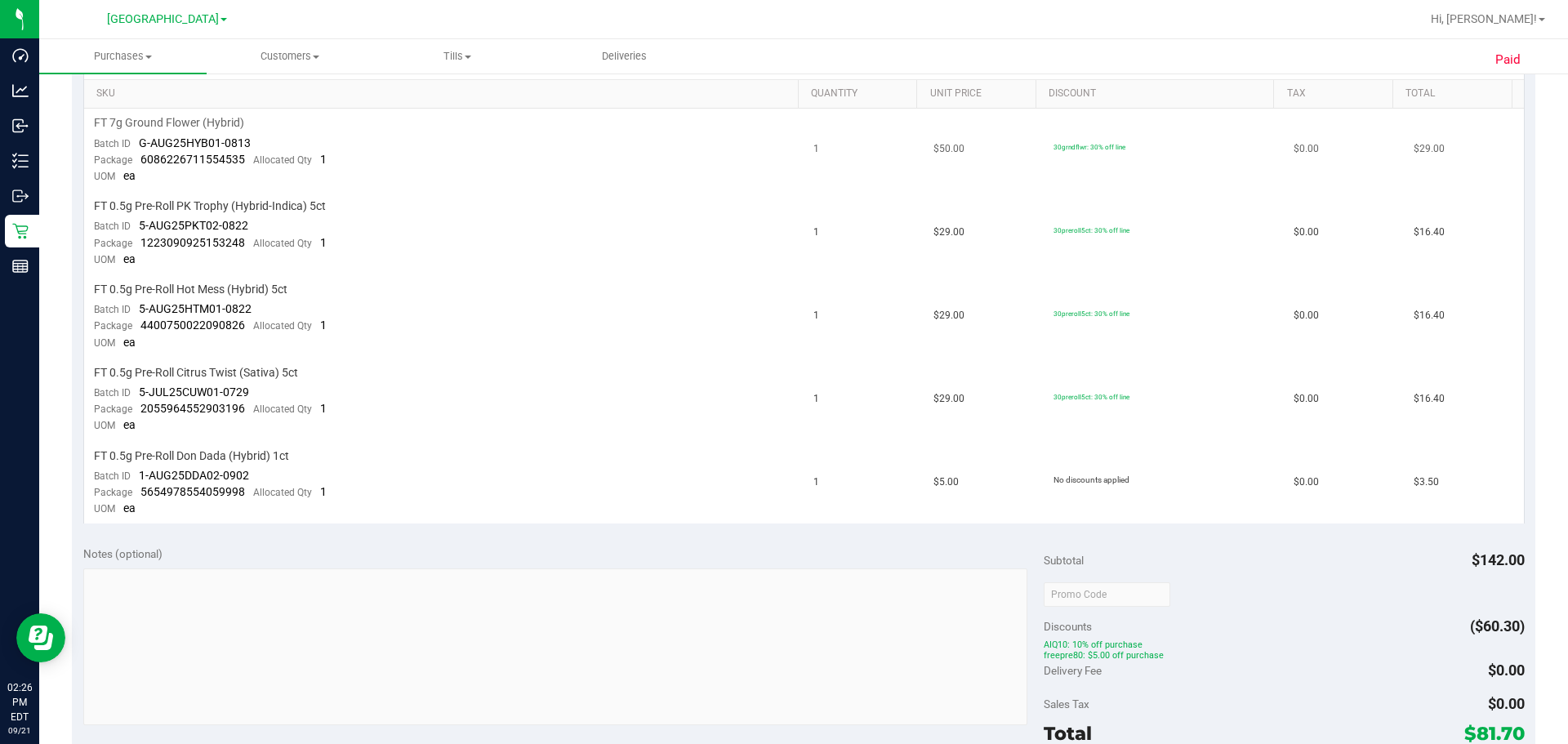
scroll to position [490, 0]
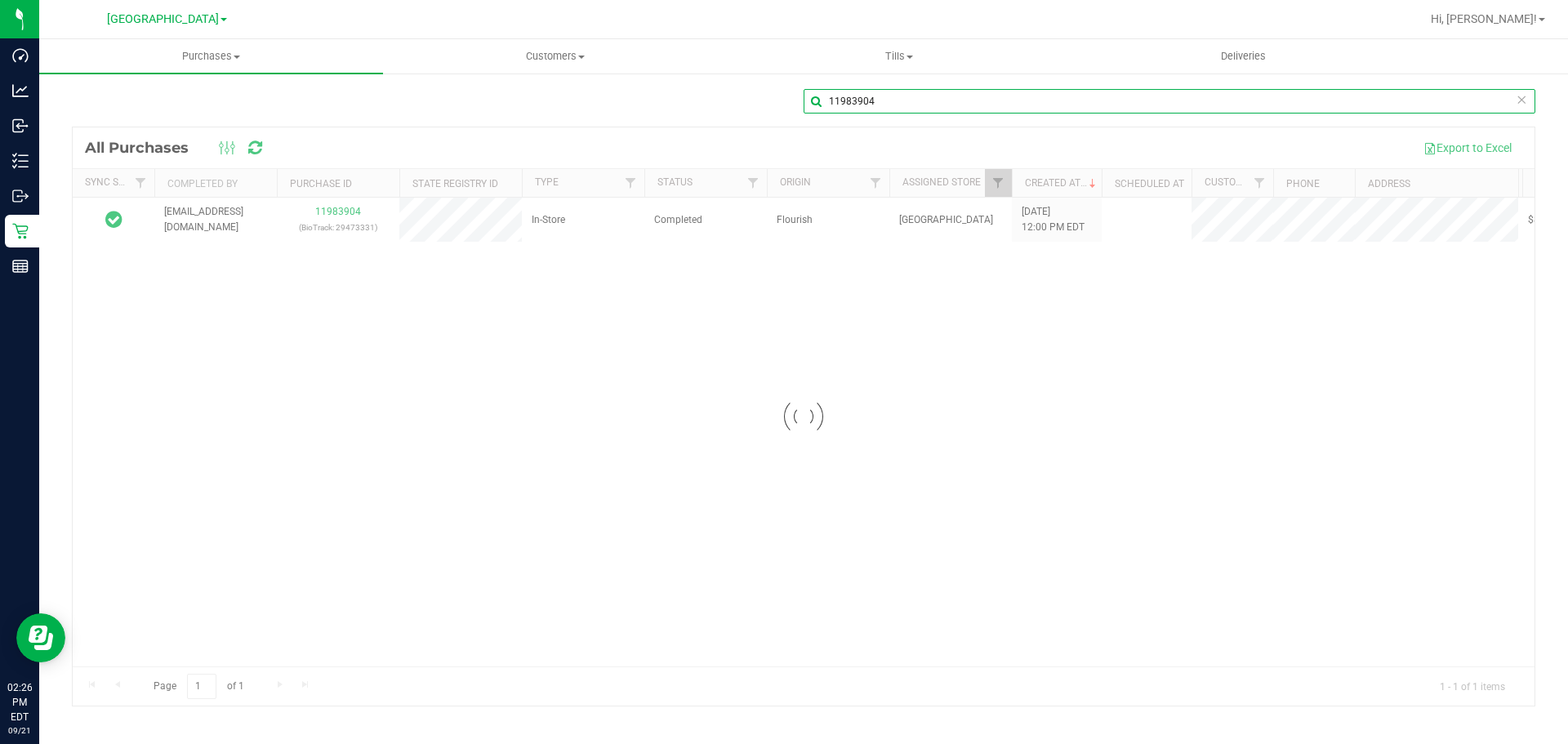
click at [885, 94] on input "11983904" at bounding box center [1170, 101] width 732 height 24
type input "11983695"
click at [746, 121] on div "11983695" at bounding box center [804, 108] width 1464 height 37
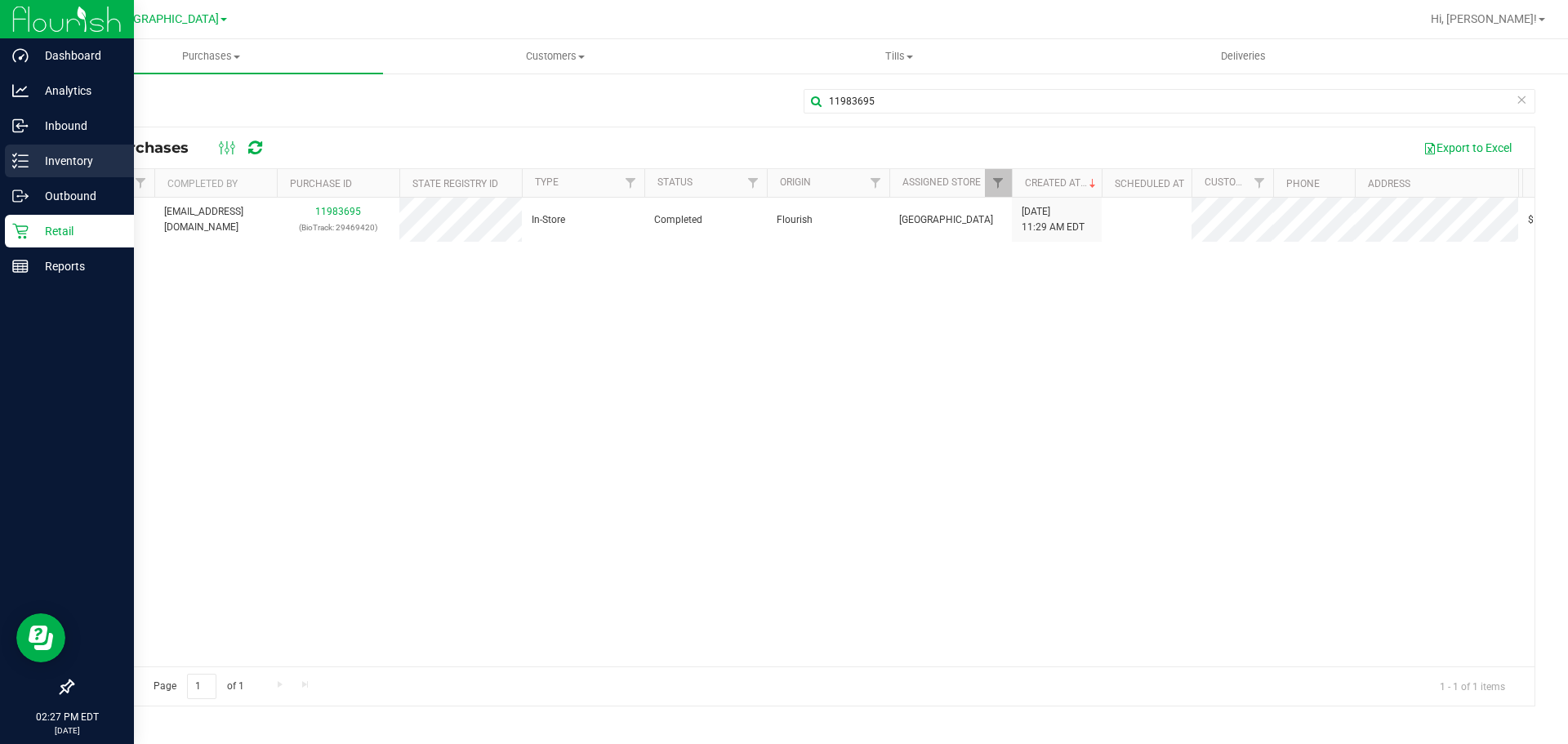
click at [55, 157] on p "Inventory" at bounding box center [78, 161] width 98 height 20
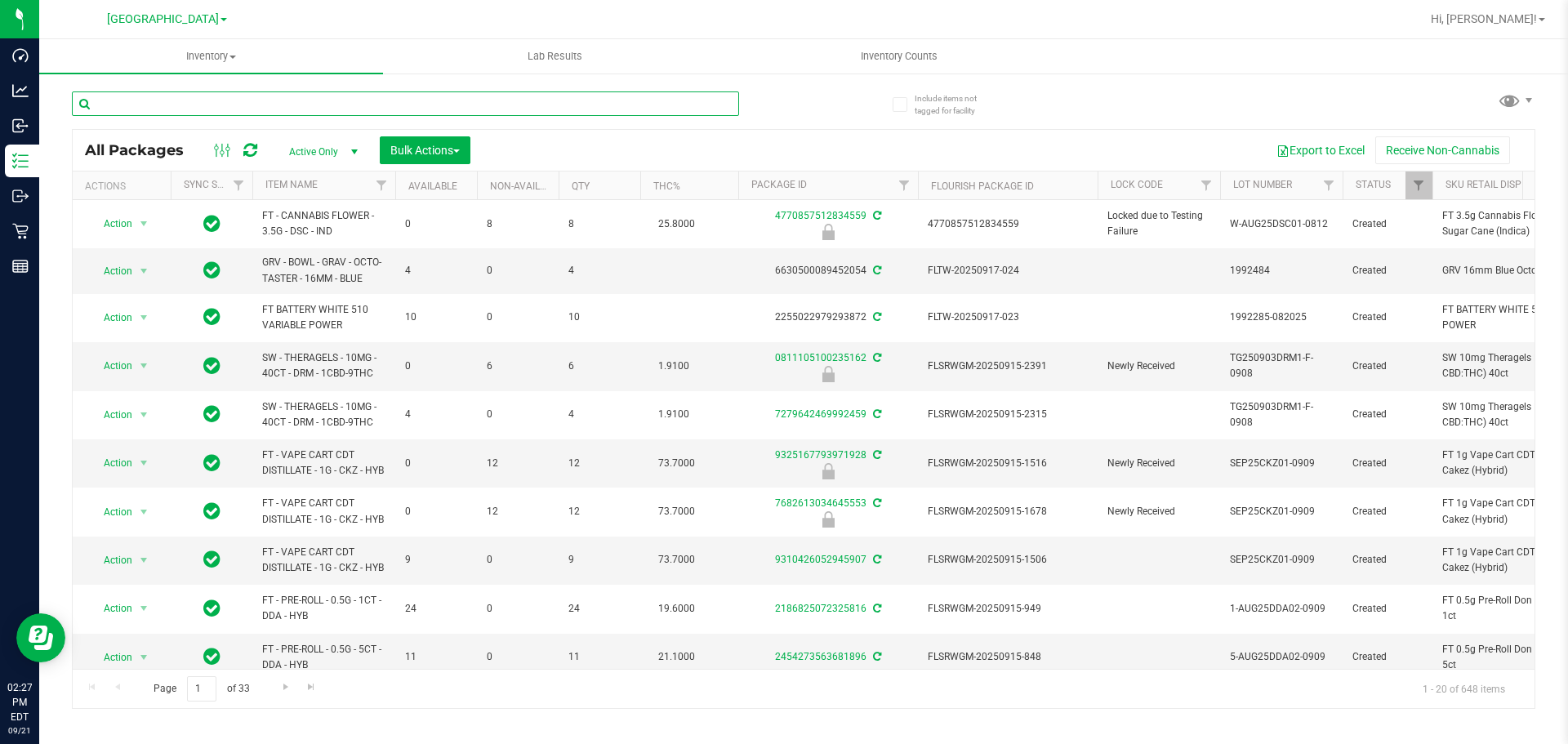
click at [255, 101] on input "text" at bounding box center [406, 103] width 668 height 24
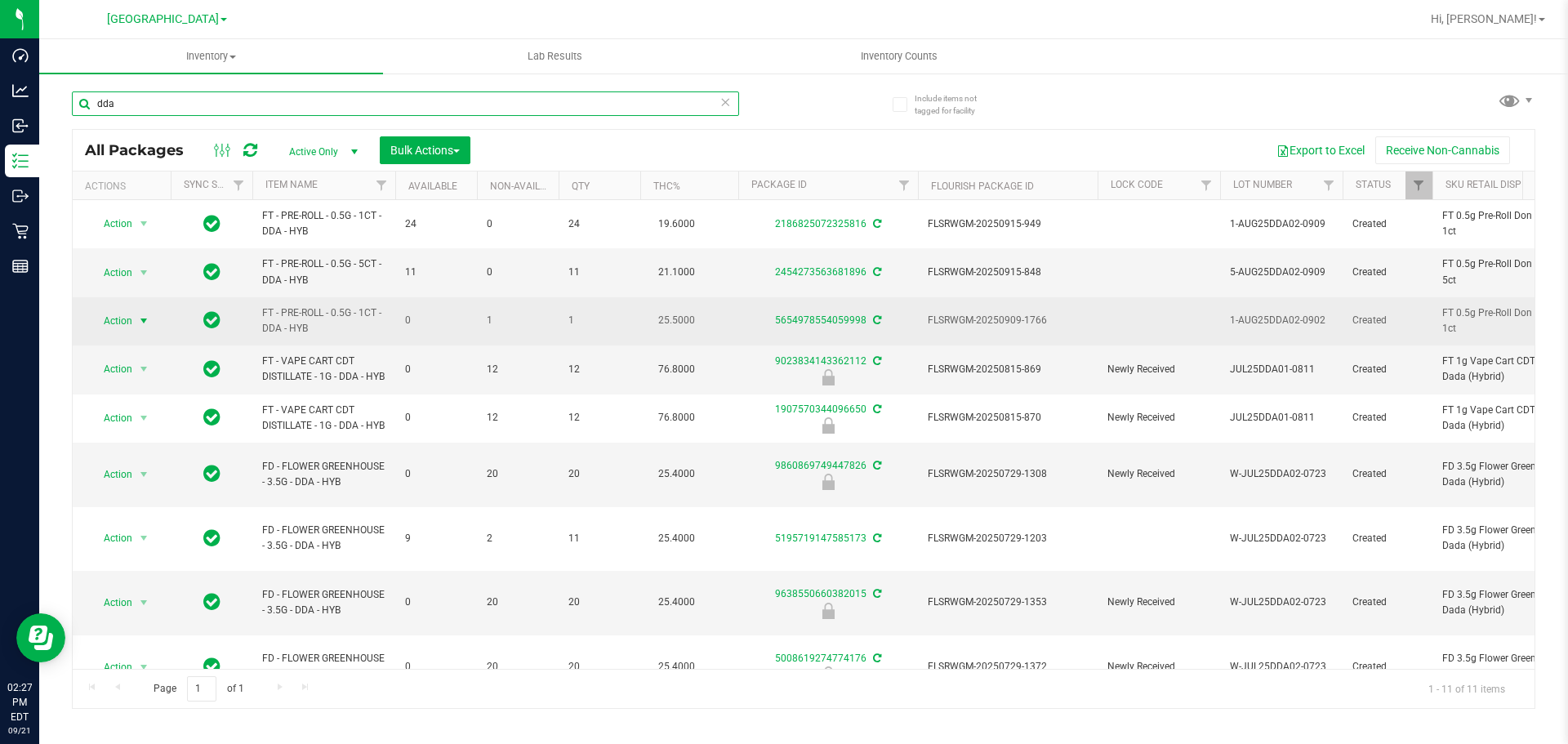
type input "dda"
click at [135, 318] on span "select" at bounding box center [144, 321] width 21 height 23
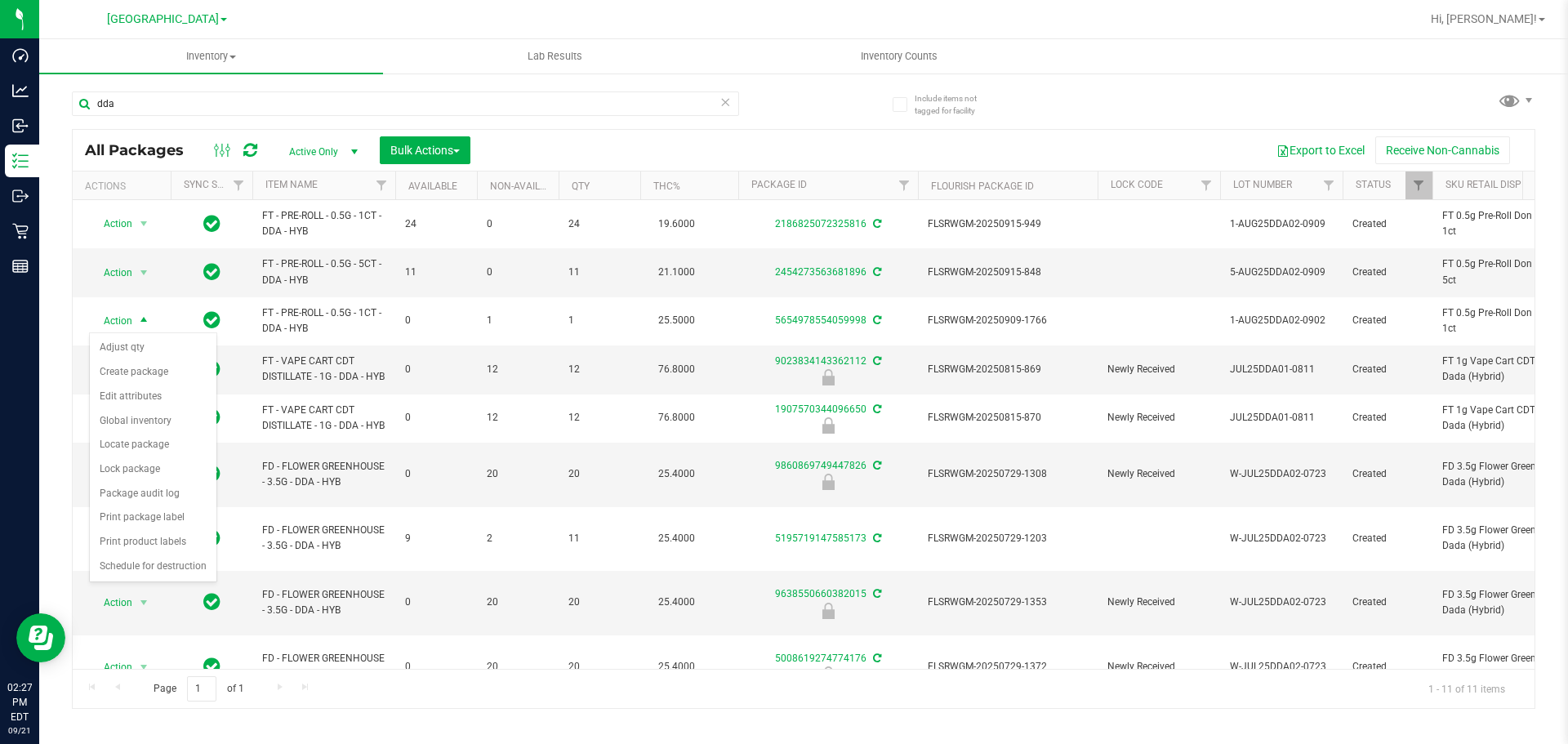
click at [576, 151] on div "Export to Excel Receive Non-Cannabis" at bounding box center [1002, 150] width 1040 height 28
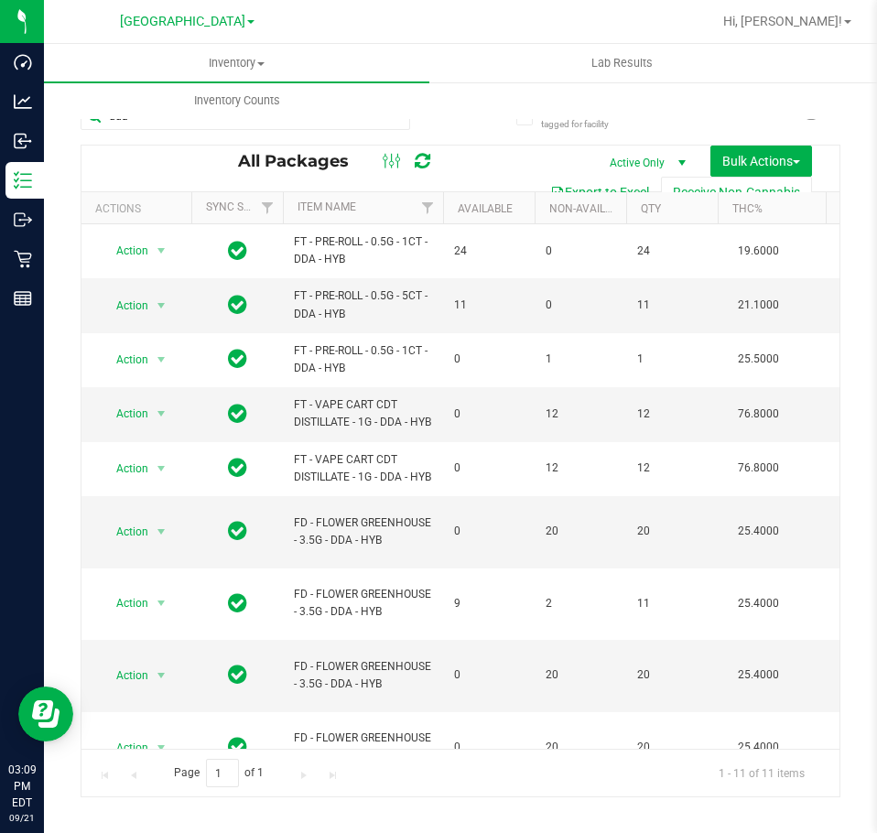
click at [586, 38] on div at bounding box center [519, 22] width 383 height 36
click at [683, 34] on div at bounding box center [519, 22] width 383 height 36
click at [711, 28] on div at bounding box center [519, 22] width 383 height 36
click at [711, 34] on div at bounding box center [519, 22] width 383 height 36
click at [647, 33] on div at bounding box center [519, 22] width 383 height 36
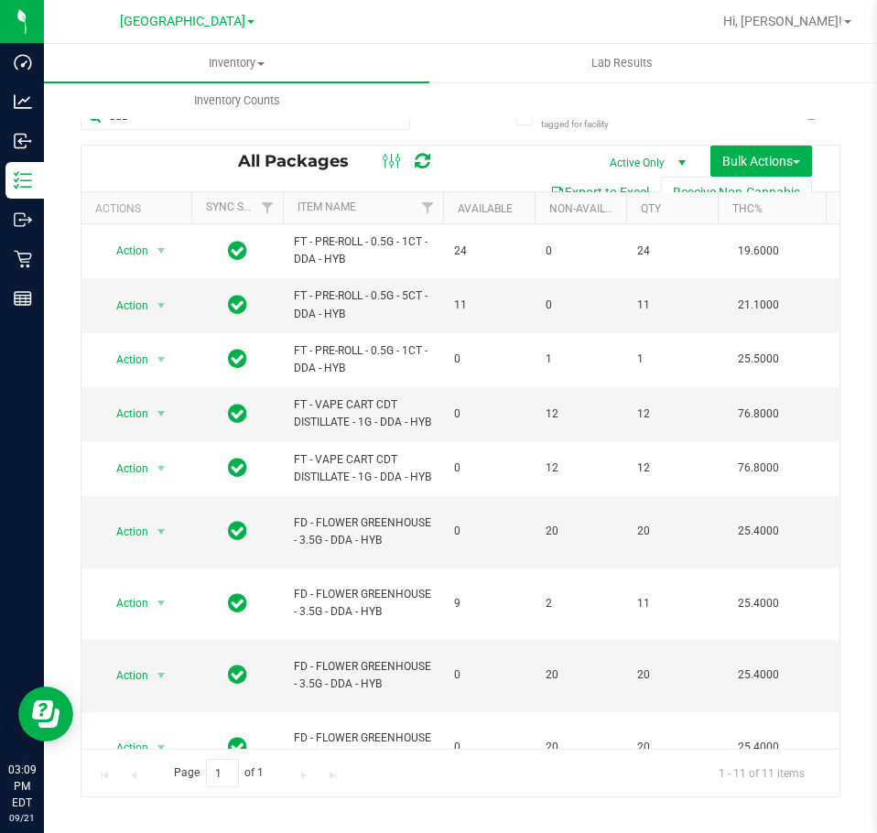
click at [678, 25] on div at bounding box center [519, 22] width 383 height 36
click at [665, 27] on div at bounding box center [519, 22] width 383 height 36
click at [683, 104] on div "Inventory All packages All inventory Waste log Create inventory Lab Results Inv…" at bounding box center [482, 81] width 877 height 75
click at [482, 69] on uib-tab-heading "Lab Results" at bounding box center [621, 63] width 383 height 37
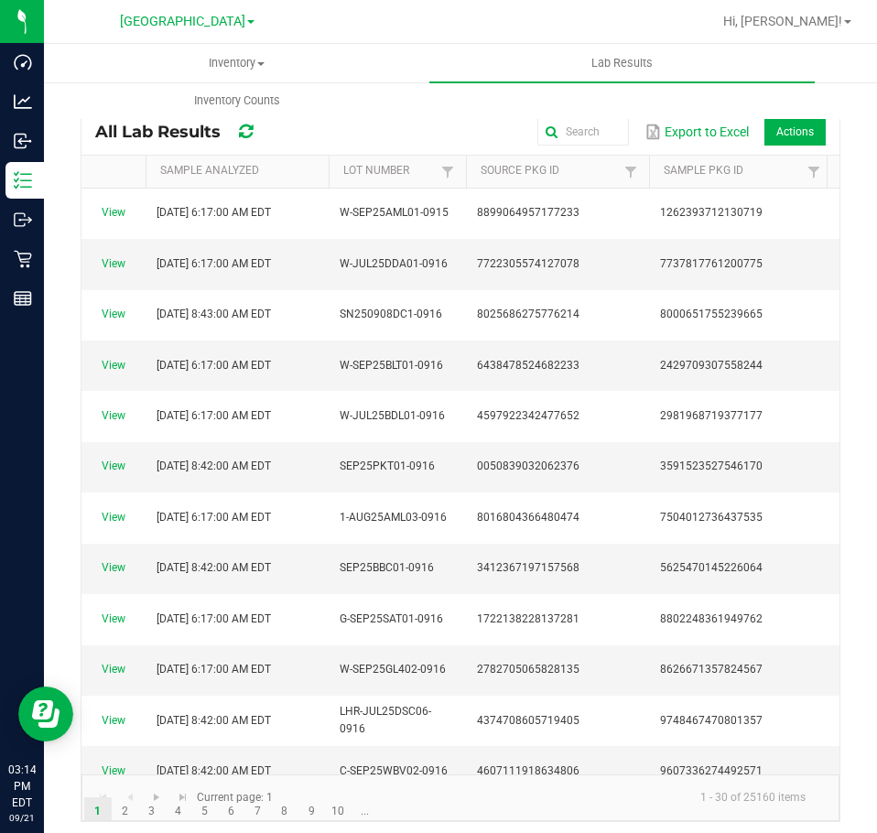
click at [574, 18] on div at bounding box center [519, 22] width 383 height 36
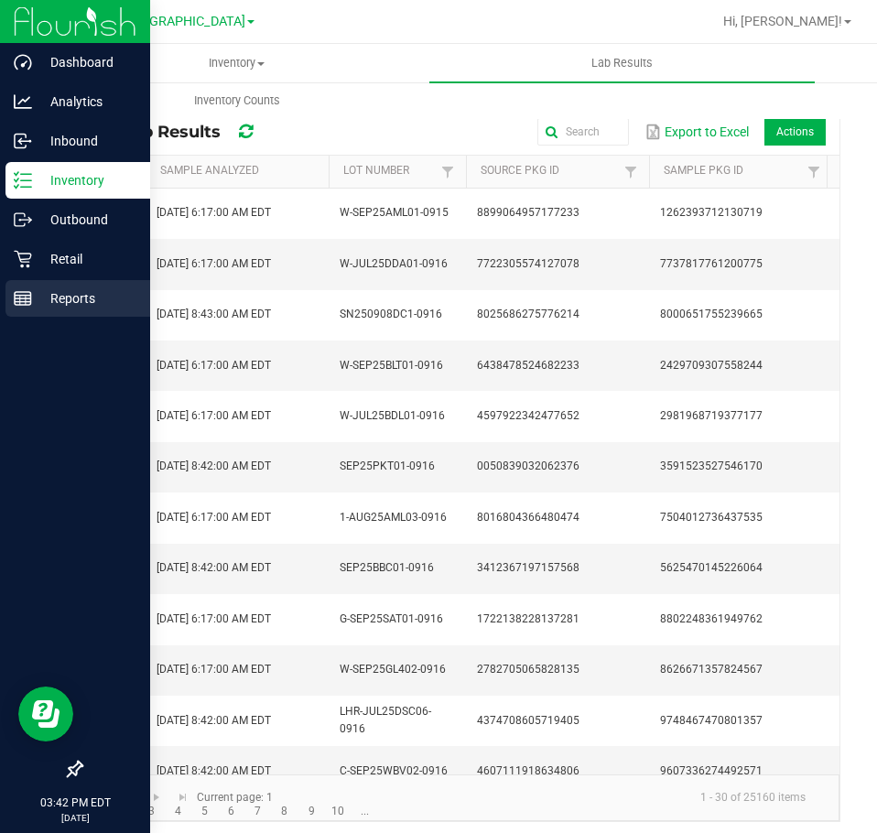
drag, startPoint x: 80, startPoint y: 298, endPoint x: 90, endPoint y: 298, distance: 10.1
click at [80, 298] on p "Reports" at bounding box center [87, 298] width 110 height 22
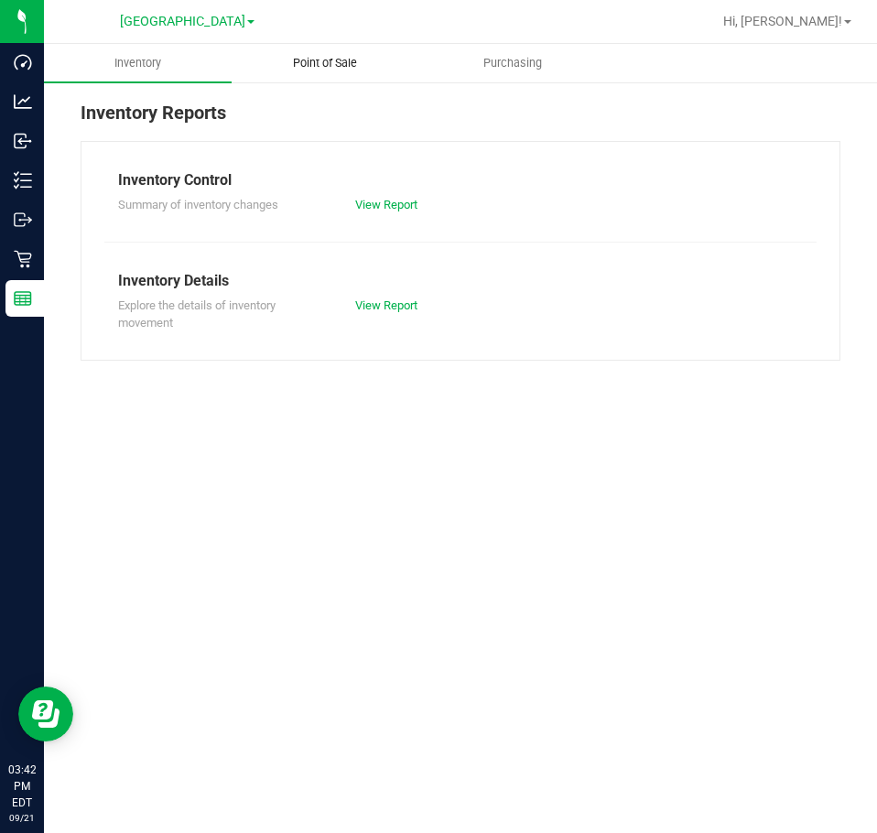
click at [308, 67] on span "Point of Sale" at bounding box center [324, 63] width 113 height 16
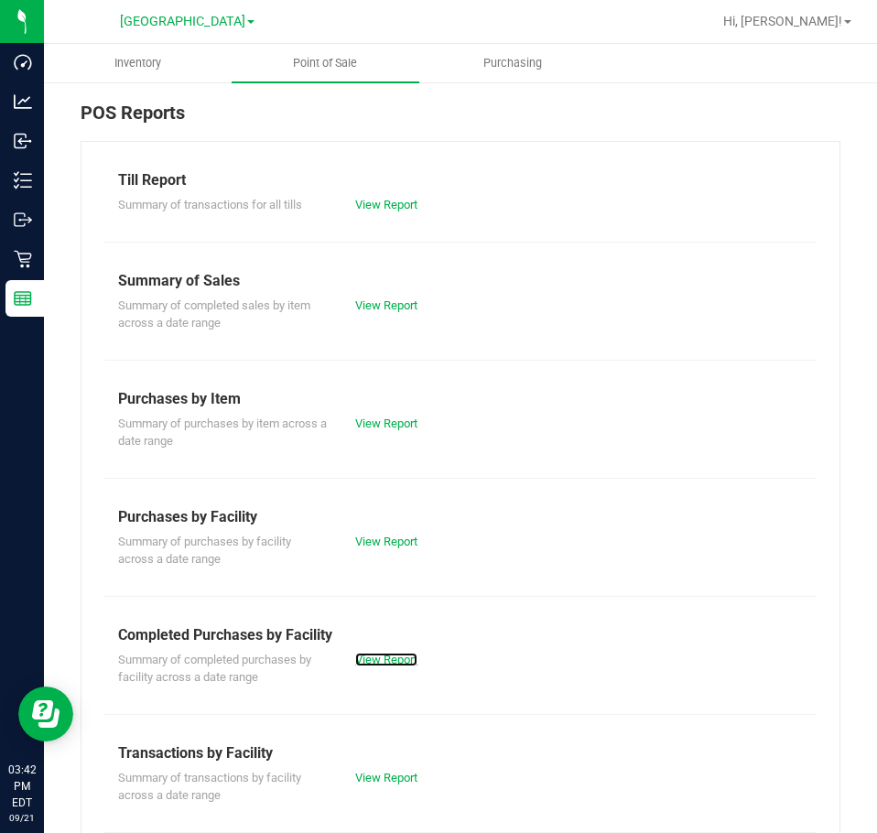
drag, startPoint x: 372, startPoint y: 655, endPoint x: 386, endPoint y: 646, distance: 17.3
click at [372, 656] on link "View Report" at bounding box center [386, 660] width 62 height 14
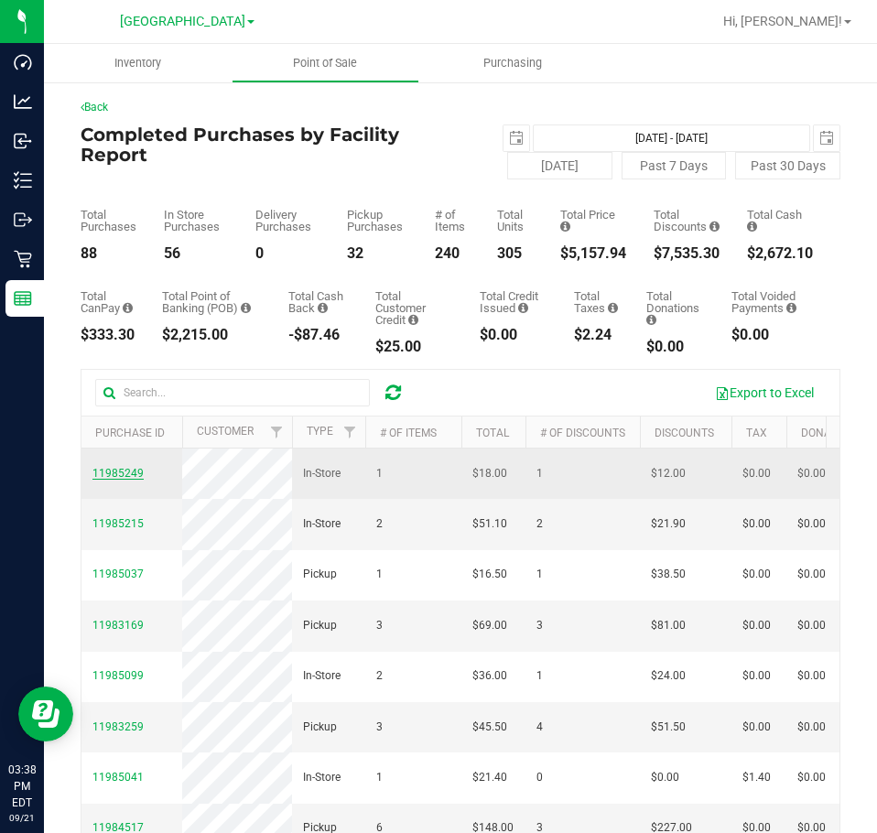
click at [125, 478] on span "11985249" at bounding box center [117, 473] width 51 height 13
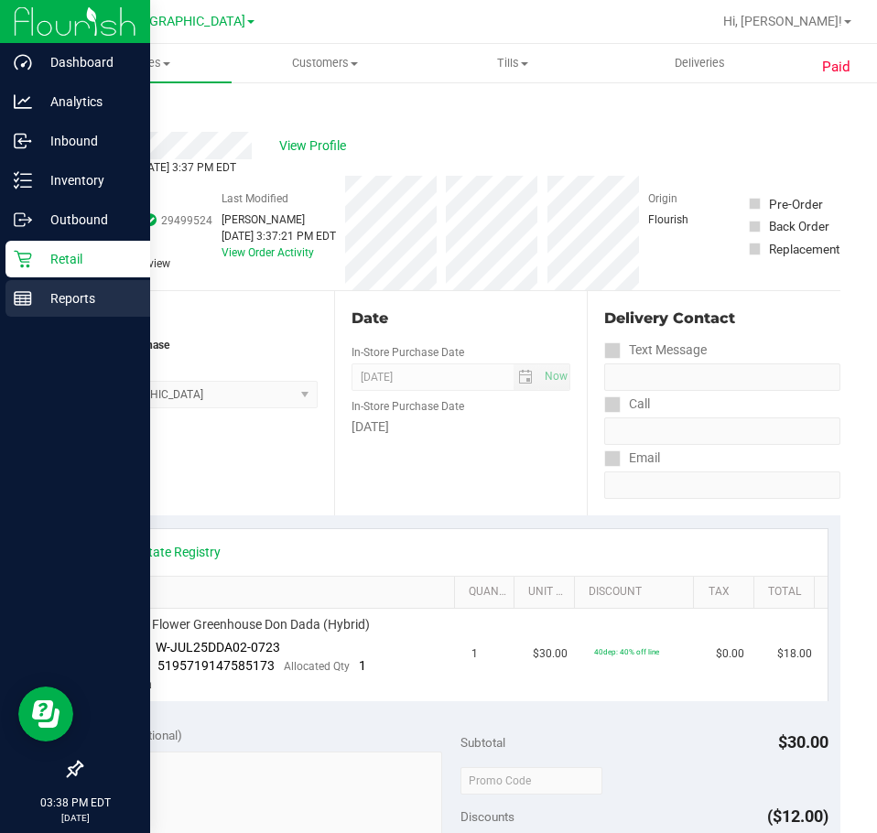
click at [64, 294] on p "Reports" at bounding box center [87, 298] width 110 height 22
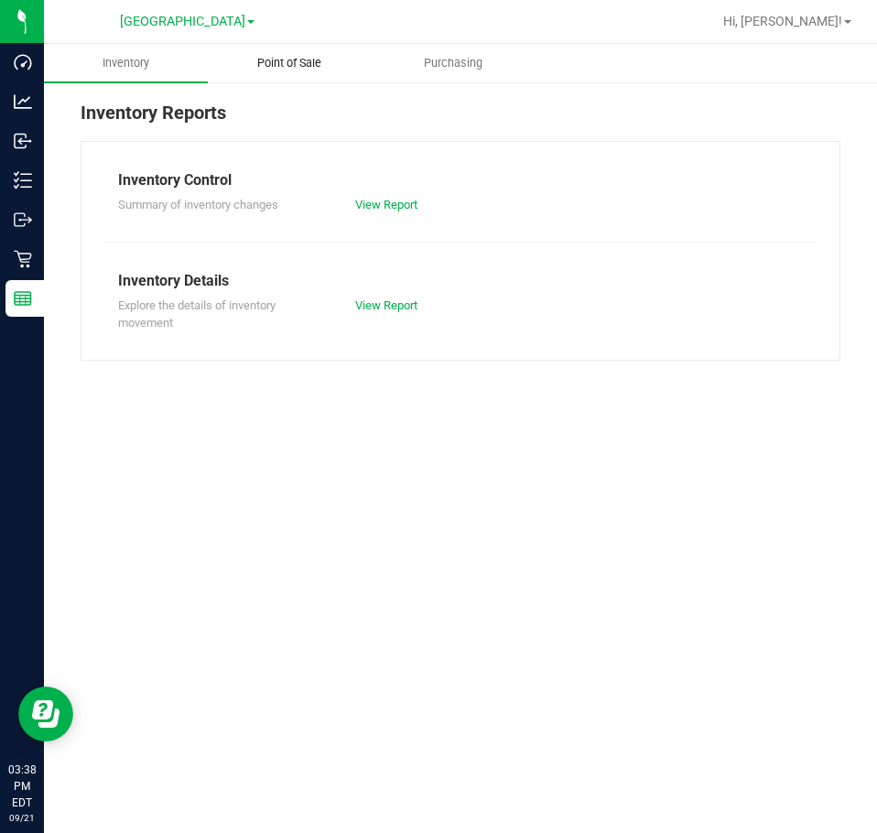
click at [312, 52] on uib-tab-heading "Point of Sale" at bounding box center [290, 63] width 162 height 37
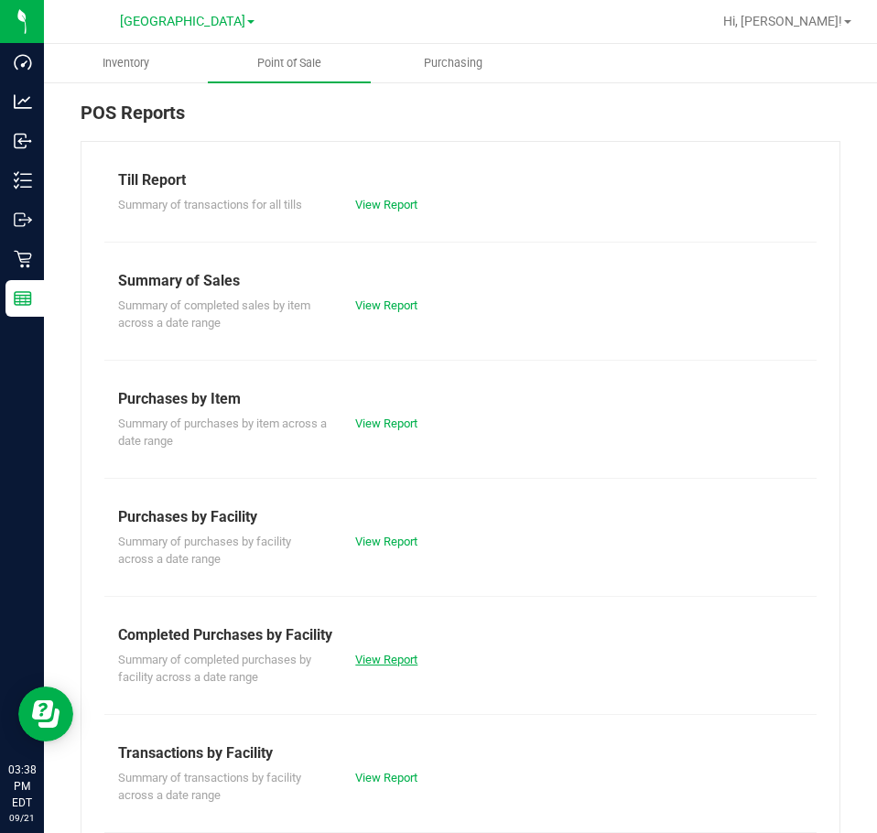
click at [381, 653] on link "View Report" at bounding box center [386, 660] width 62 height 14
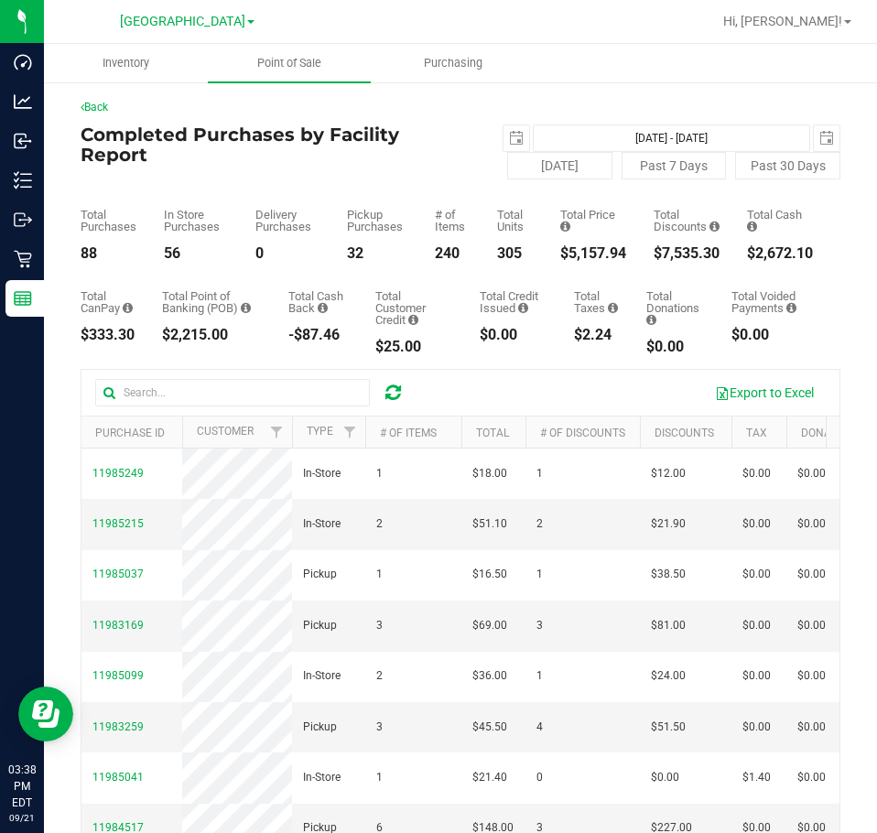
click at [681, 81] on ul "Inventory Point of Sale Purchasing" at bounding box center [482, 63] width 877 height 39
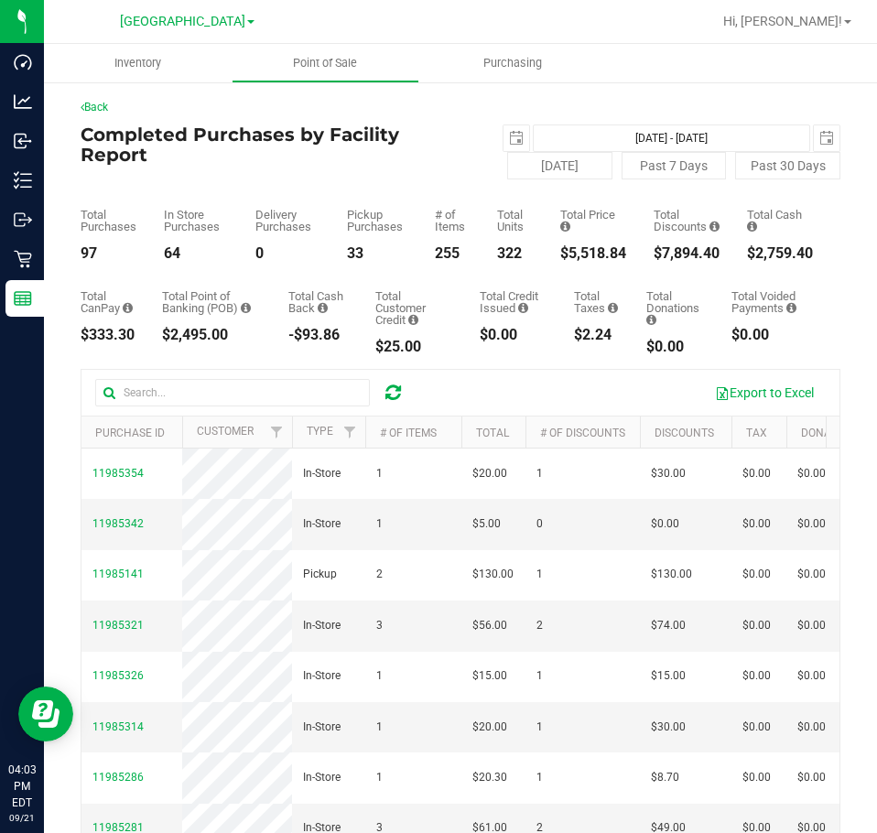
click at [633, 76] on ul "Inventory Point of Sale Purchasing" at bounding box center [482, 63] width 877 height 39
